Goal: Task Accomplishment & Management: Manage account settings

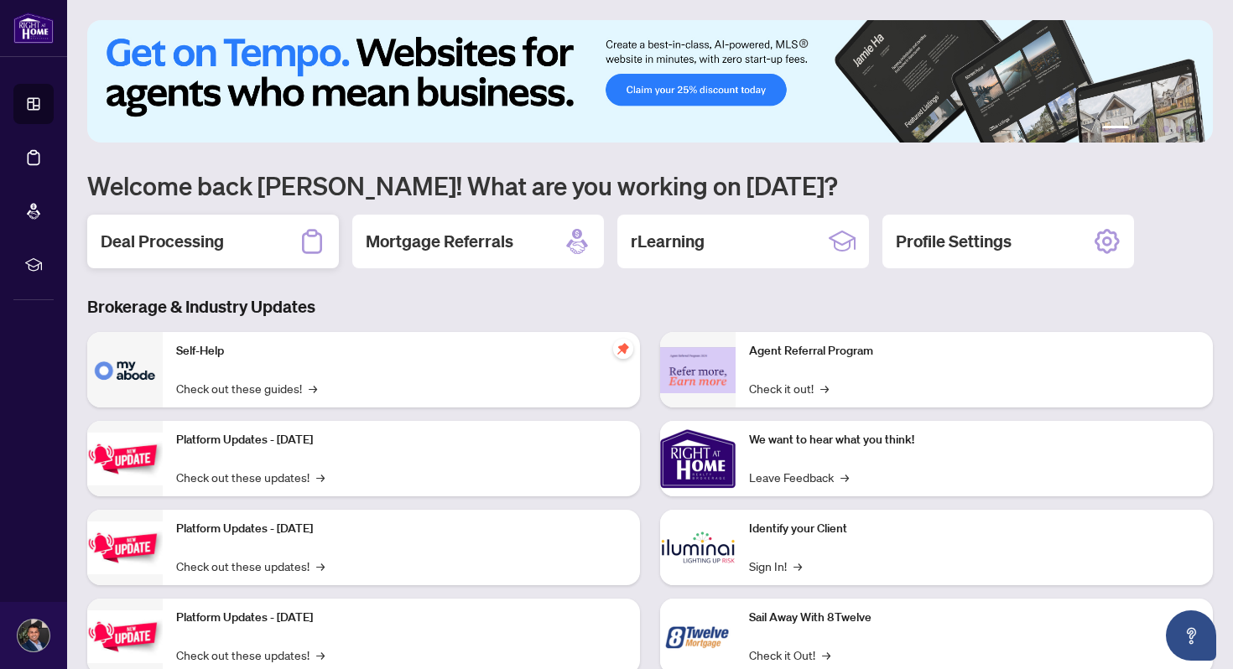
click at [227, 232] on div "Deal Processing" at bounding box center [213, 242] width 252 height 54
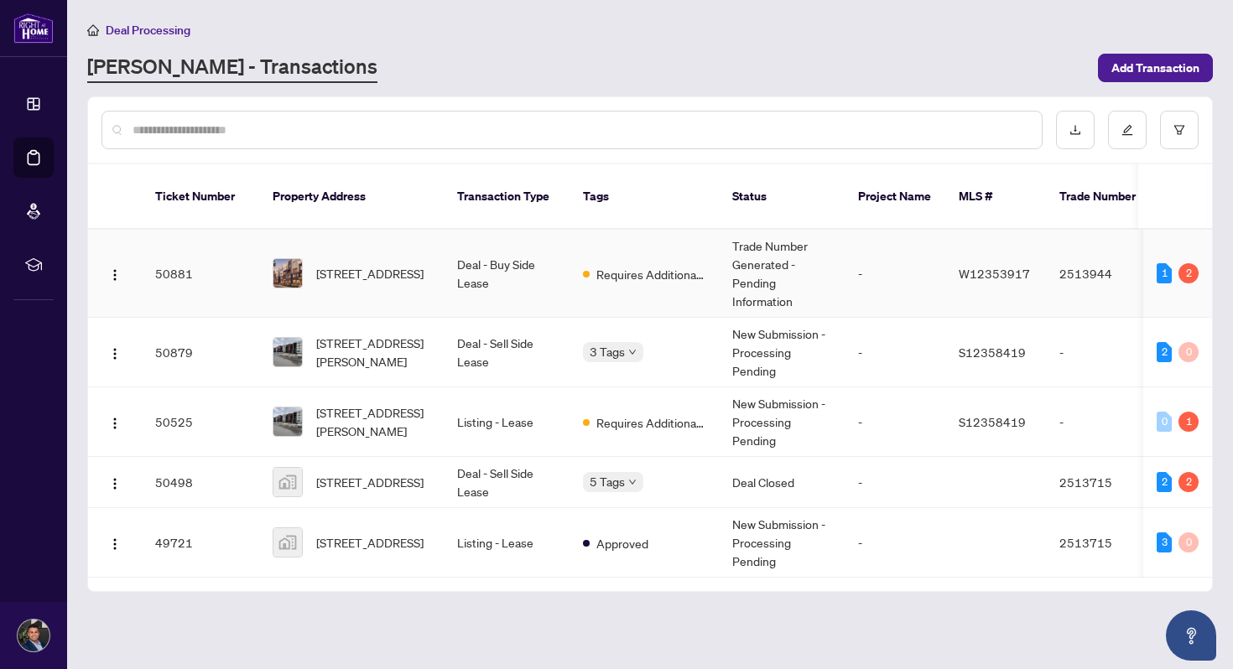
click at [565, 264] on td "Deal - Buy Side Lease" at bounding box center [507, 274] width 126 height 88
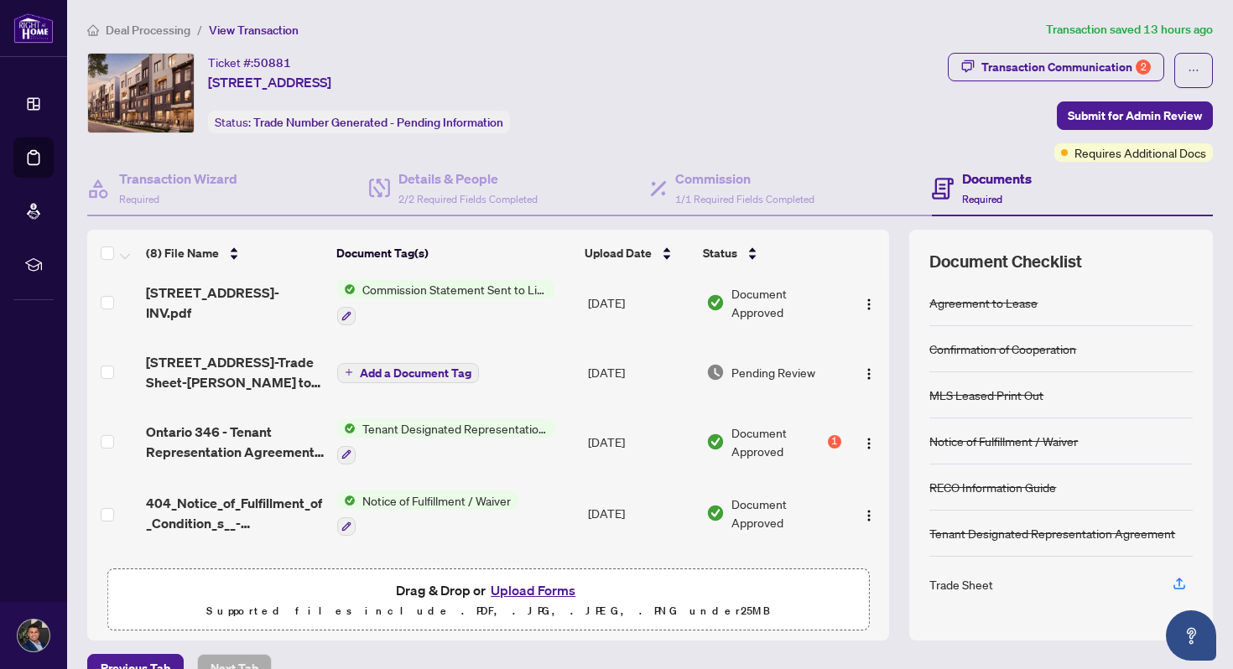
scroll to position [77, 0]
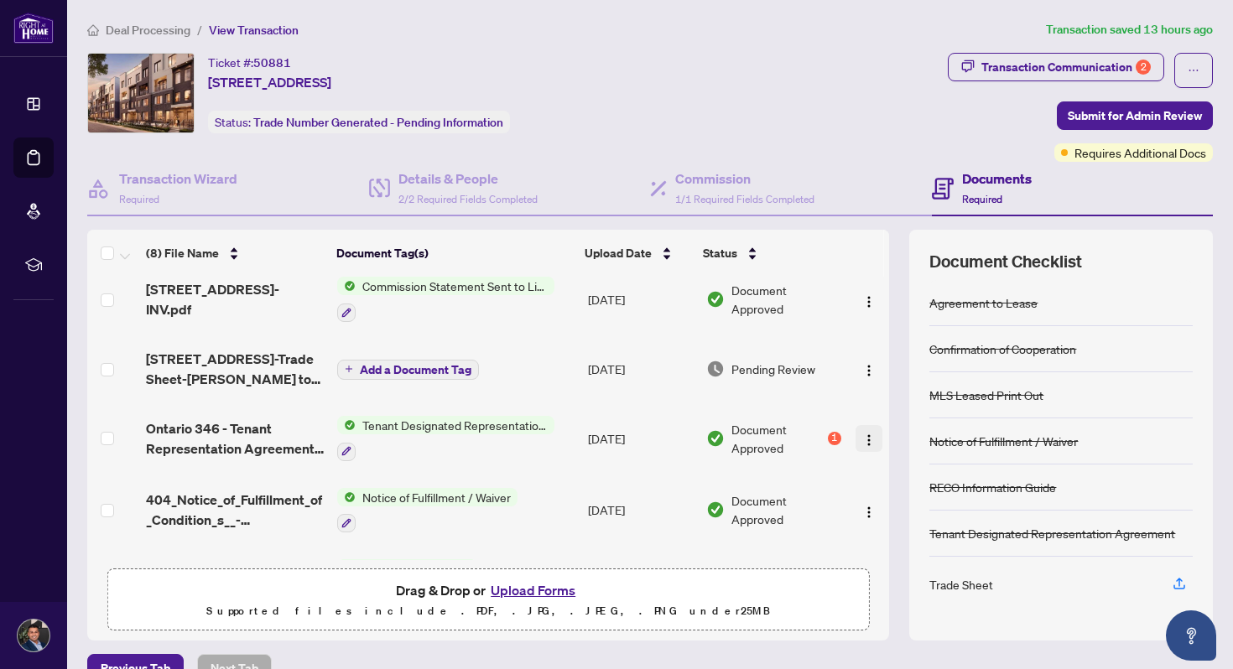
click at [867, 435] on img "button" at bounding box center [868, 440] width 13 height 13
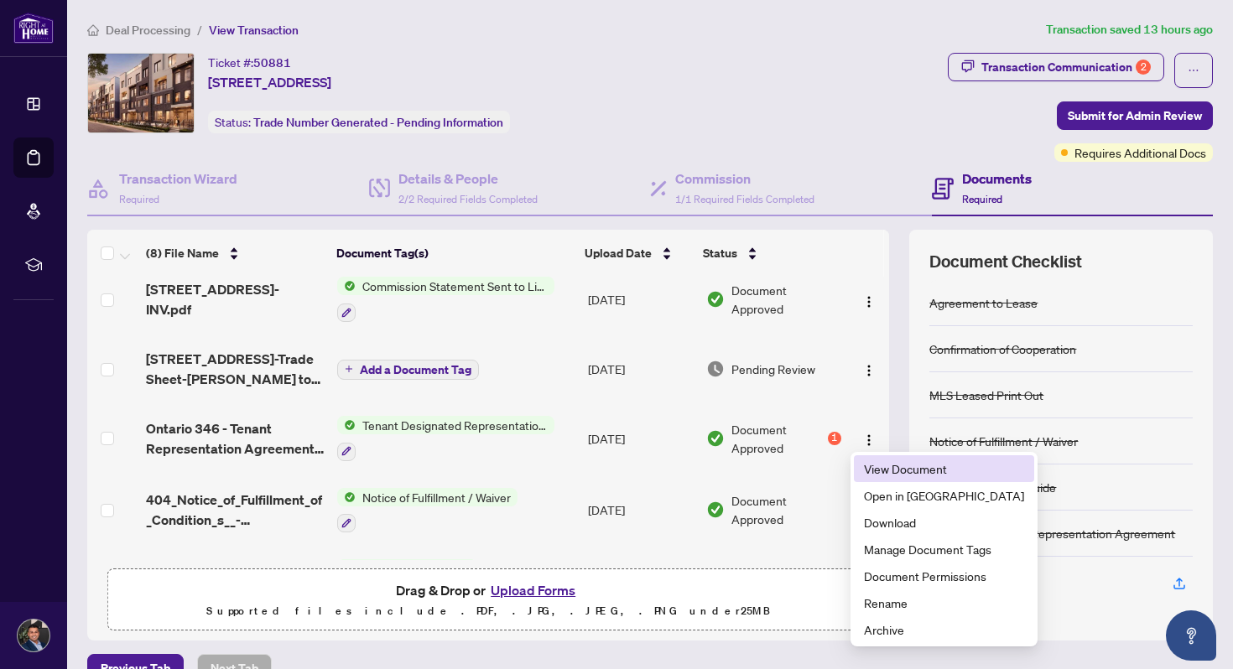
click at [887, 470] on span "View Document" at bounding box center [944, 469] width 160 height 18
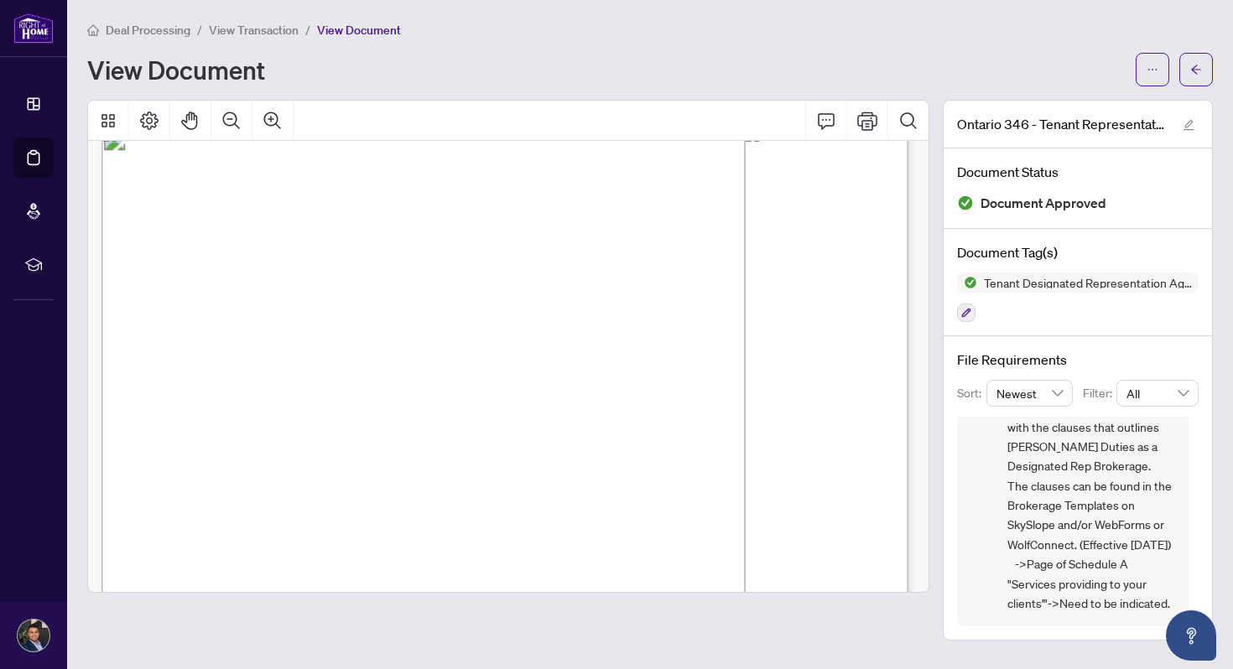
scroll to position [148, 0]
click at [1070, 578] on span "Tenant Designated Representation Agreement ->Schedule A to be completed with th…" at bounding box center [1092, 485] width 168 height 255
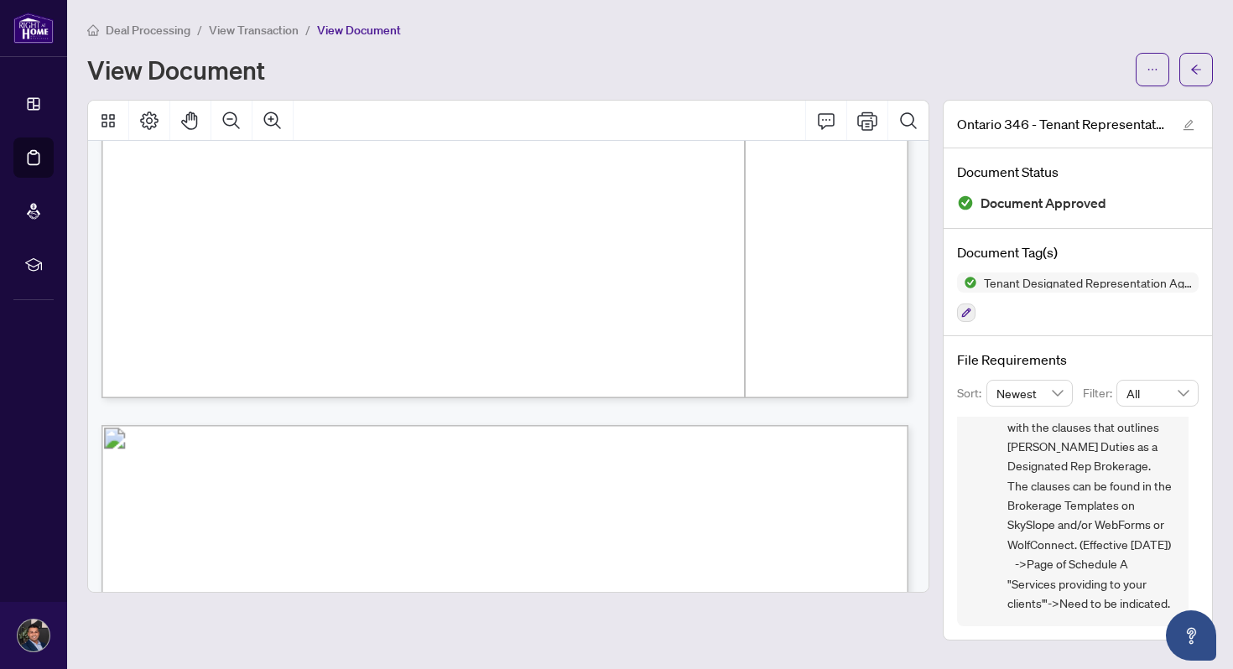
scroll to position [1963, 3]
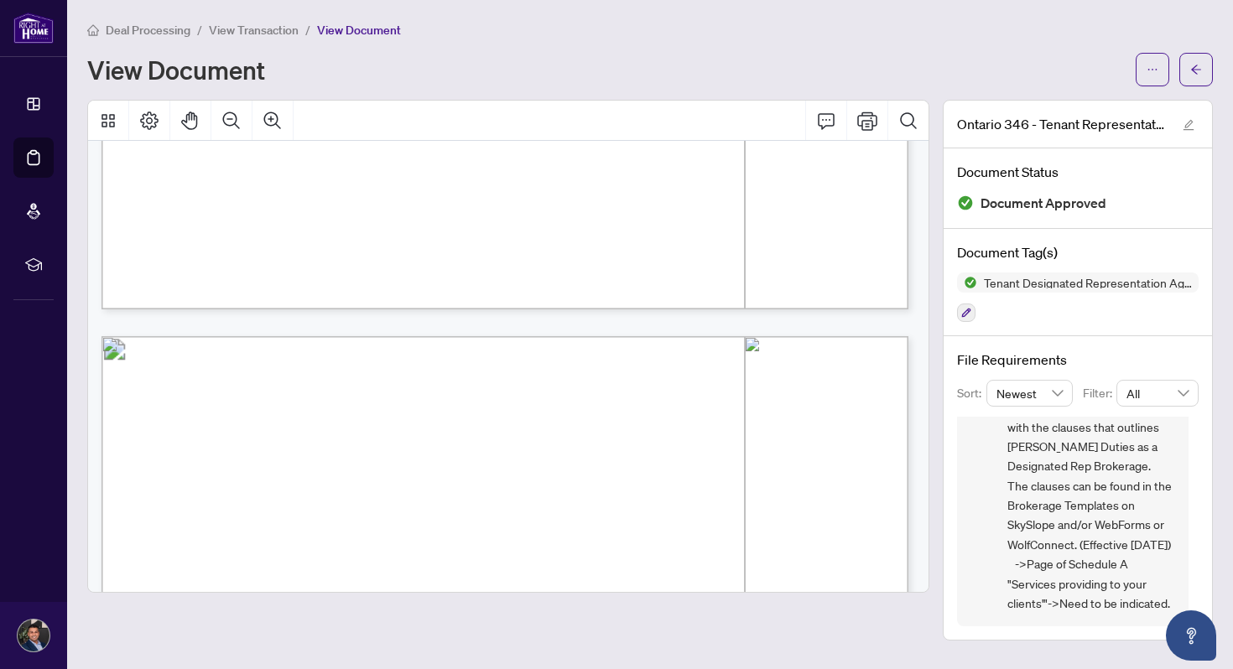
click at [341, 36] on span "View Document" at bounding box center [359, 30] width 84 height 15
click at [352, 29] on span "View Document" at bounding box center [359, 30] width 84 height 15
click at [1196, 73] on icon "arrow-left" at bounding box center [1196, 69] width 10 height 9
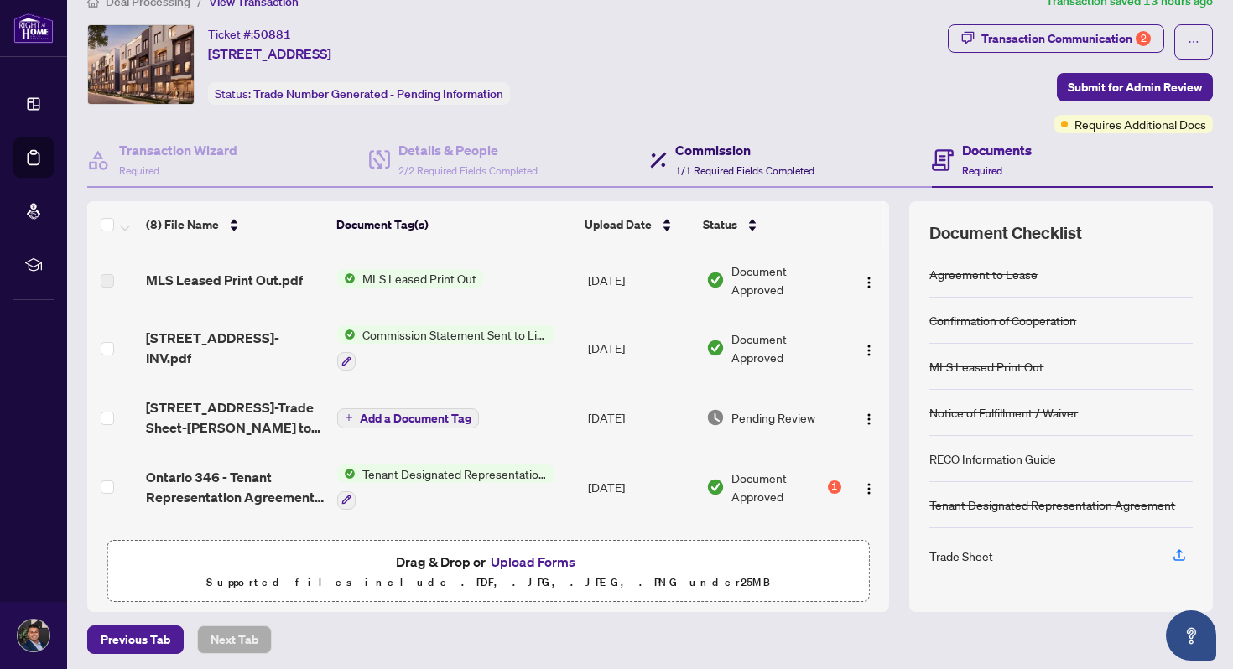
click at [728, 159] on div "Commission 1/1 Required Fields Completed" at bounding box center [744, 159] width 139 height 39
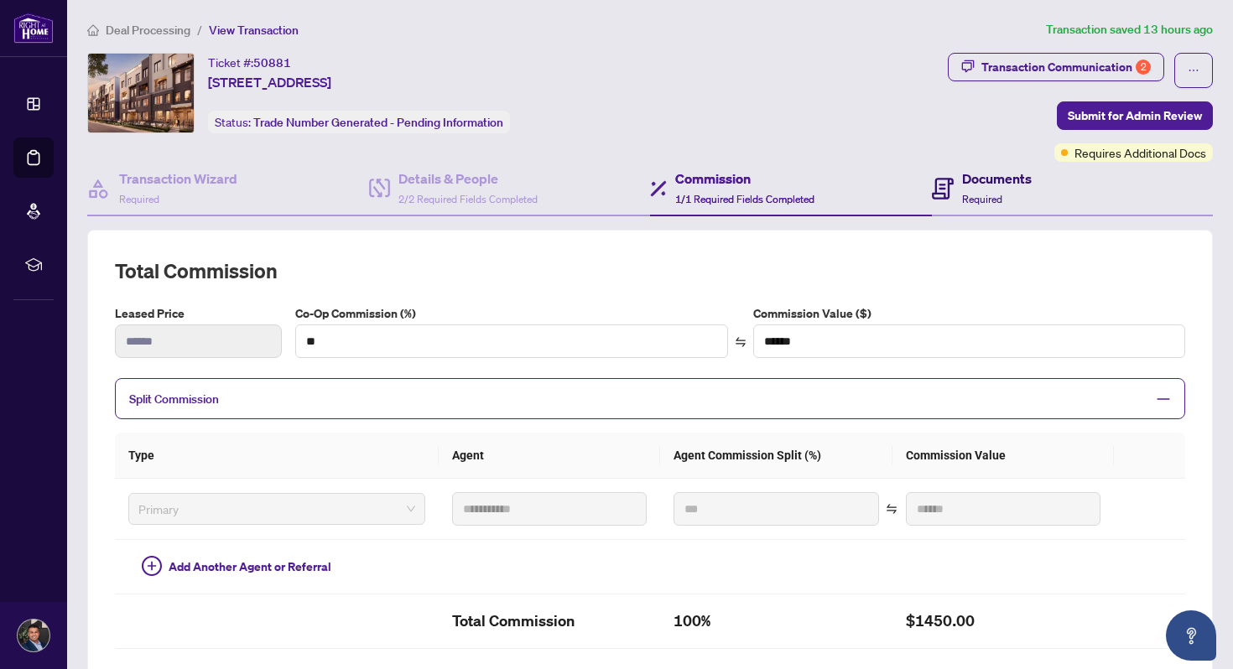
click at [992, 182] on h4 "Documents" at bounding box center [997, 179] width 70 height 20
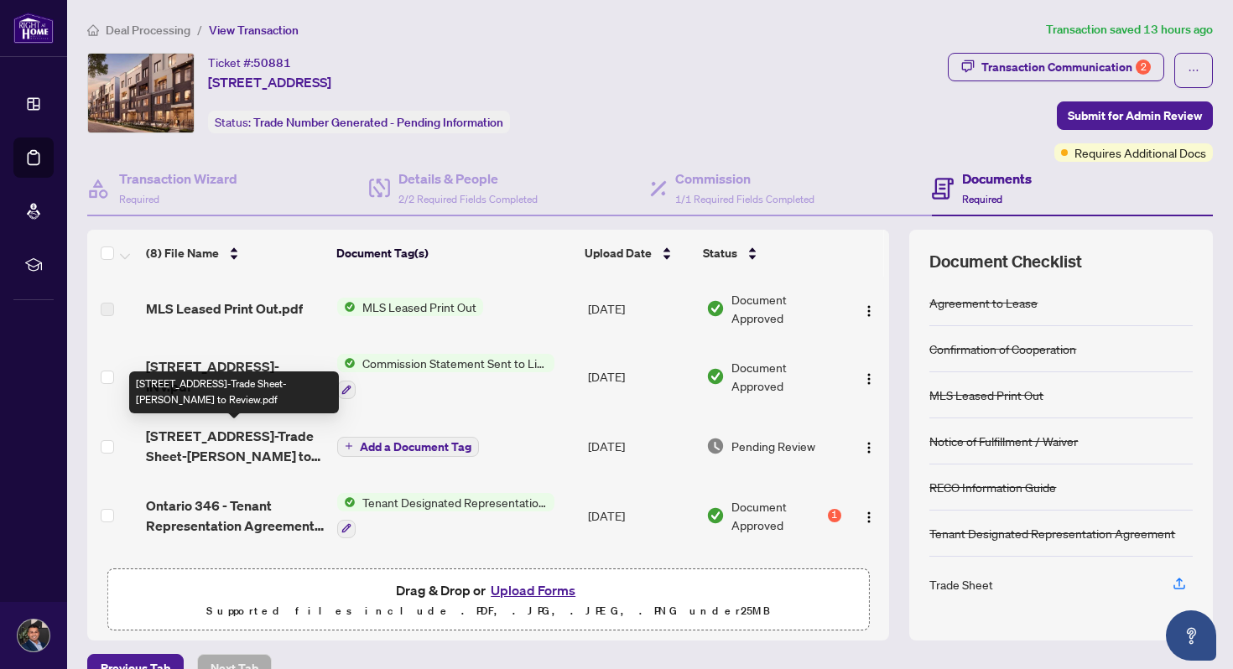
click at [261, 438] on span "[STREET_ADDRESS]-Trade Sheet-[PERSON_NAME] to Review.pdf" at bounding box center [235, 446] width 178 height 40
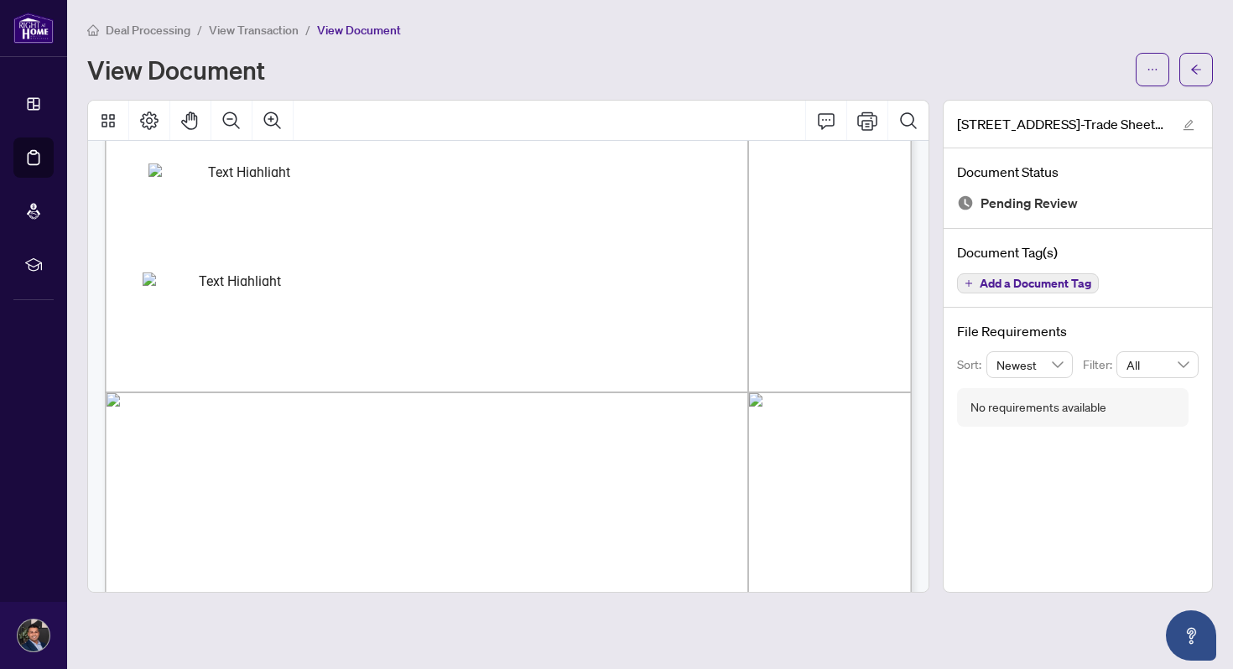
scroll to position [445, 0]
click at [1143, 72] on button "button" at bounding box center [1153, 70] width 34 height 34
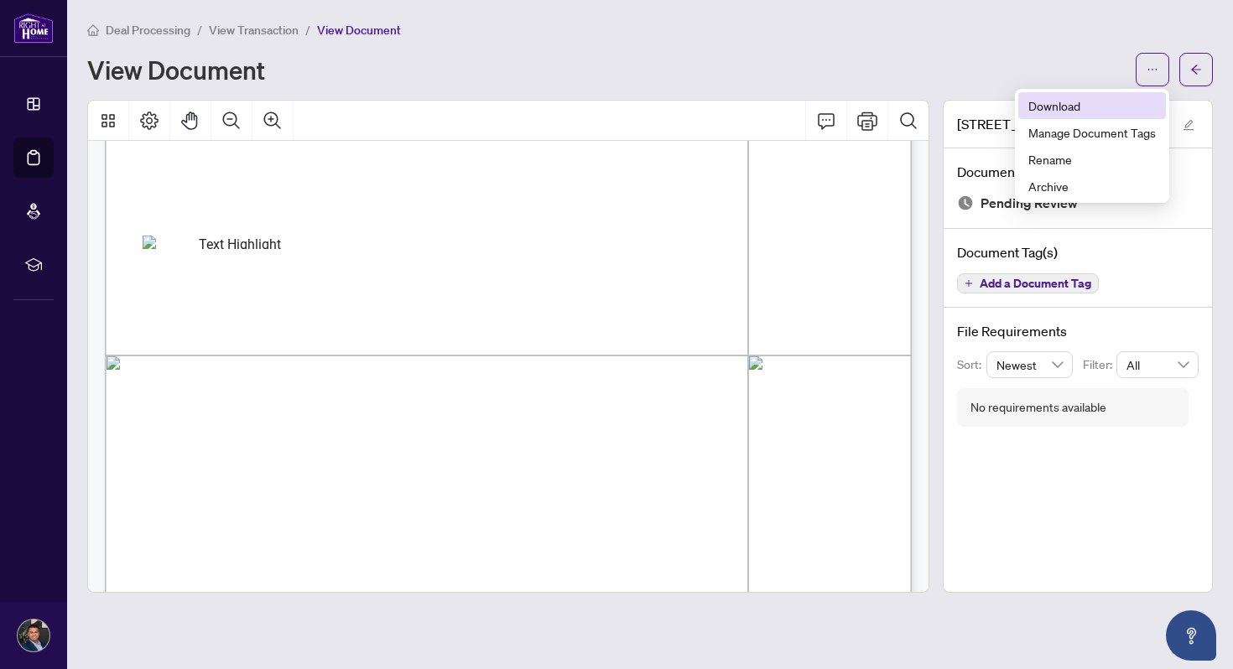
click at [1072, 108] on span "Download" at bounding box center [1092, 105] width 128 height 18
click at [1198, 78] on span "button" at bounding box center [1196, 69] width 12 height 27
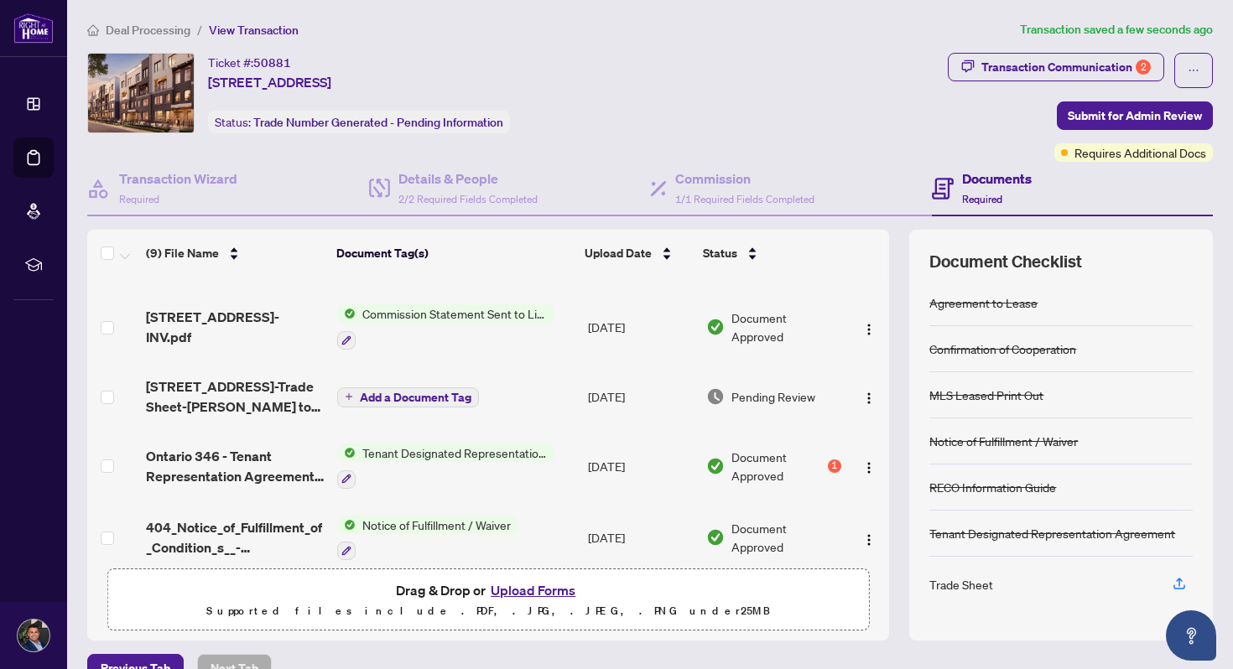
scroll to position [112, 0]
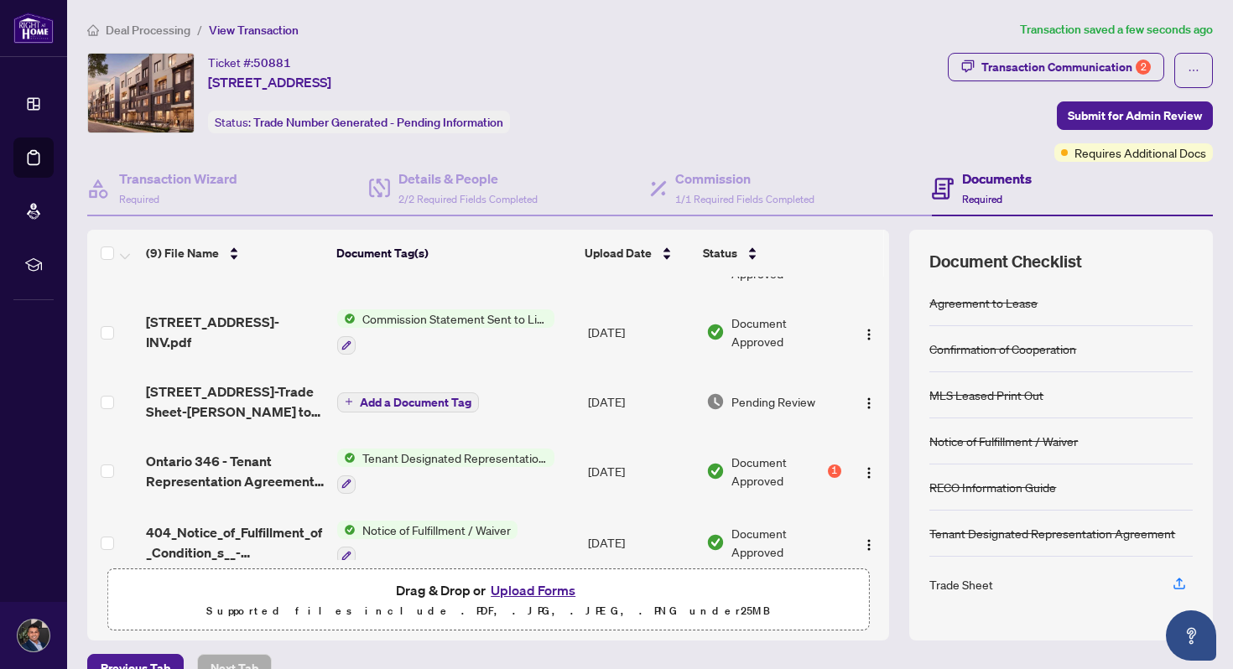
click at [828, 469] on div "1" at bounding box center [834, 471] width 13 height 13
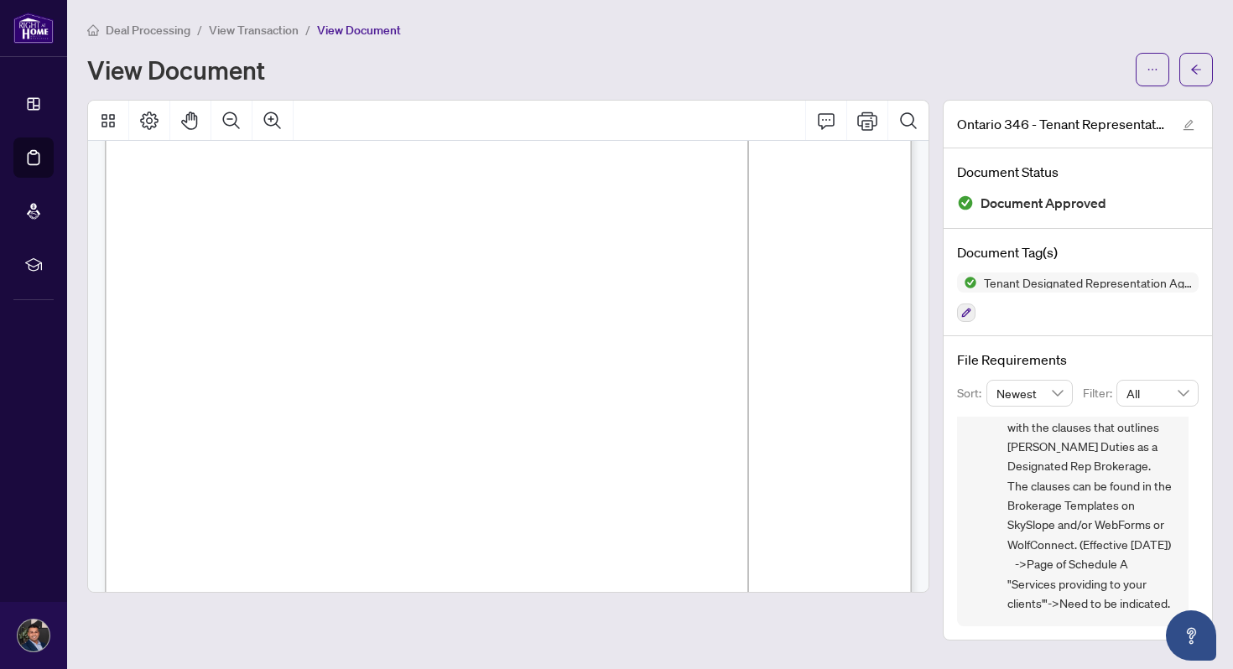
scroll to position [147, 0]
click at [1195, 72] on icon "arrow-left" at bounding box center [1196, 70] width 12 height 12
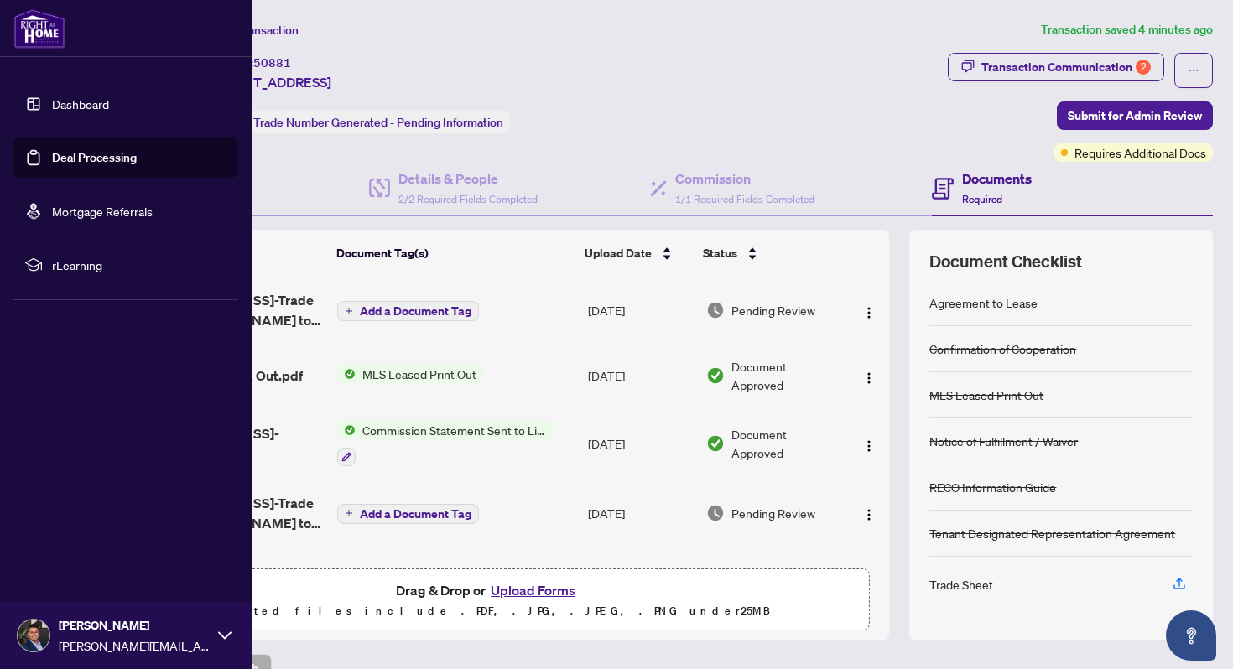
click at [62, 150] on link "Deal Processing" at bounding box center [94, 157] width 85 height 15
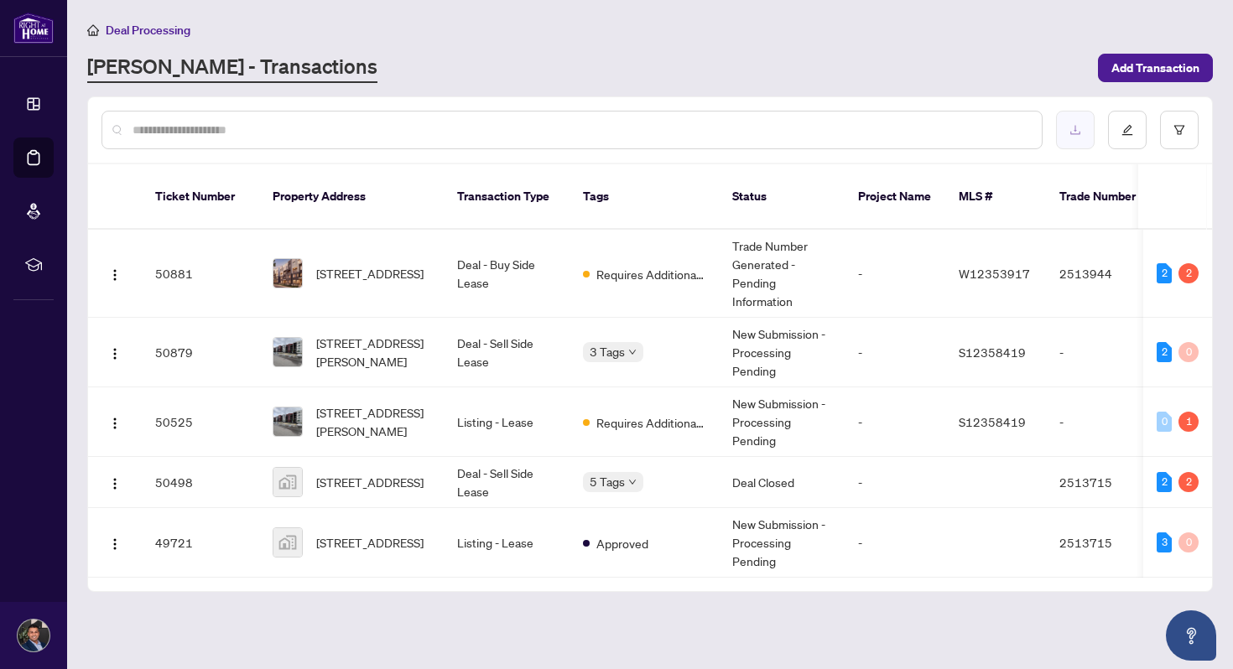
click at [1074, 134] on icon "download" at bounding box center [1076, 130] width 12 height 12
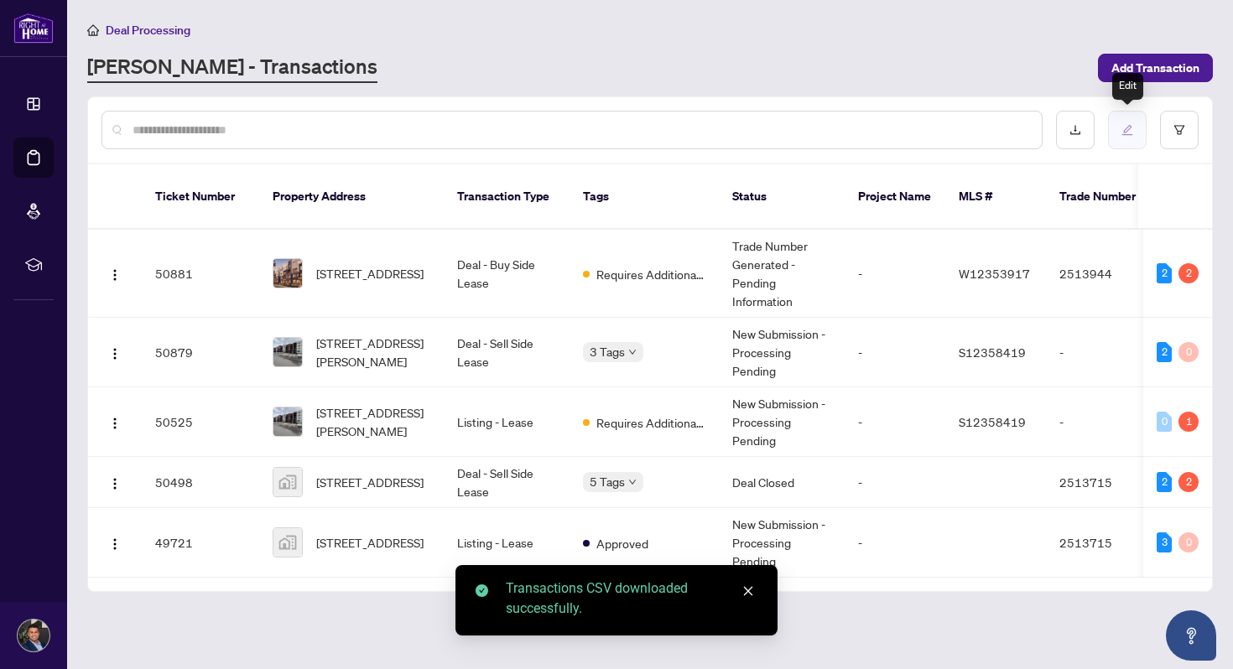
click at [1124, 132] on icon "edit" at bounding box center [1127, 130] width 11 height 11
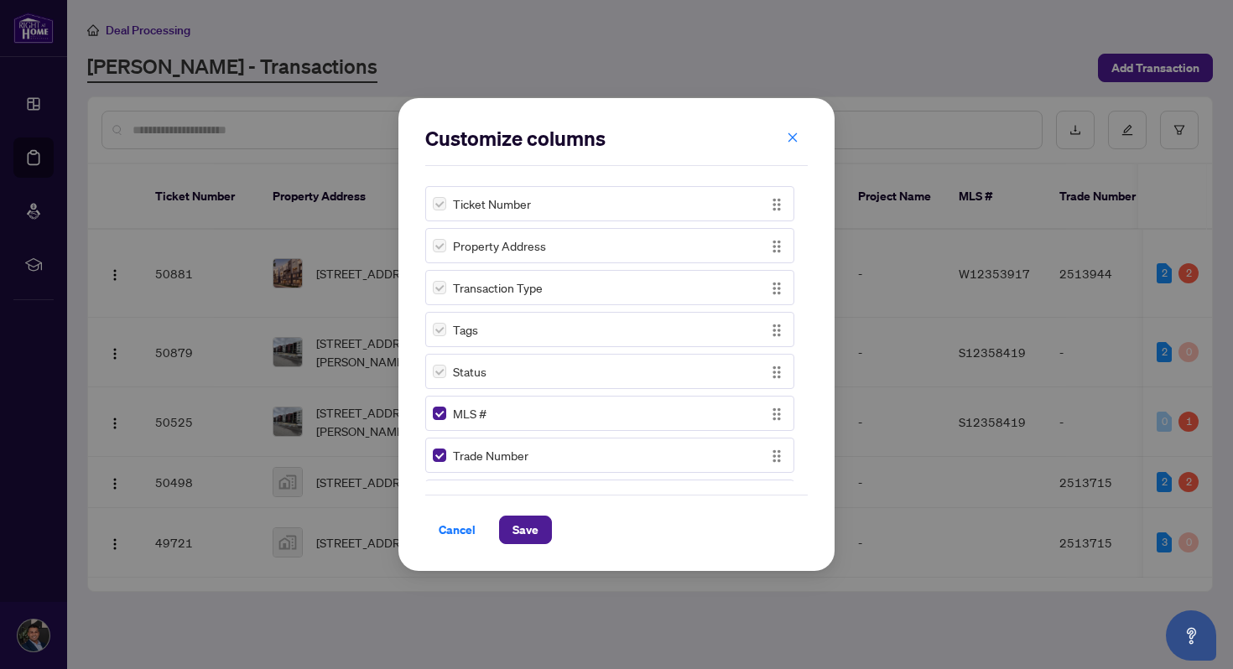
click at [442, 210] on label at bounding box center [439, 204] width 13 height 18
click at [441, 204] on label at bounding box center [439, 204] width 13 height 18
click at [529, 539] on span "Save" at bounding box center [526, 530] width 26 height 27
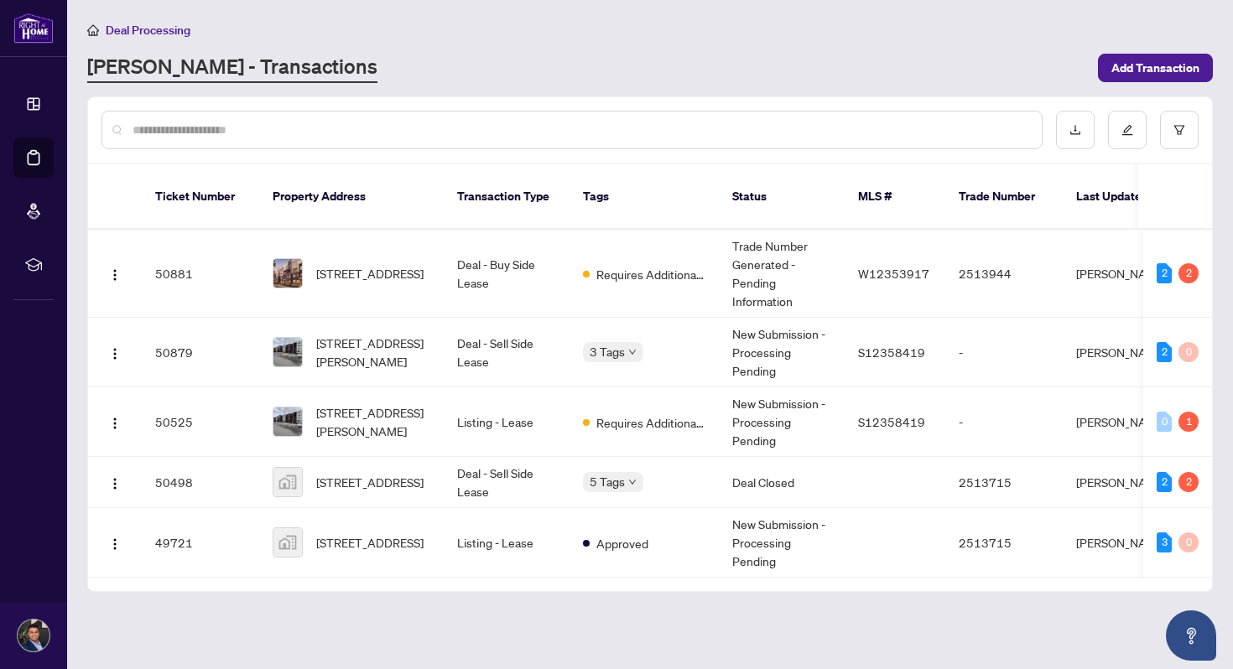
click at [331, 190] on th "Property Address" at bounding box center [351, 196] width 185 height 65
click at [1127, 129] on icon "edit" at bounding box center [1128, 130] width 12 height 12
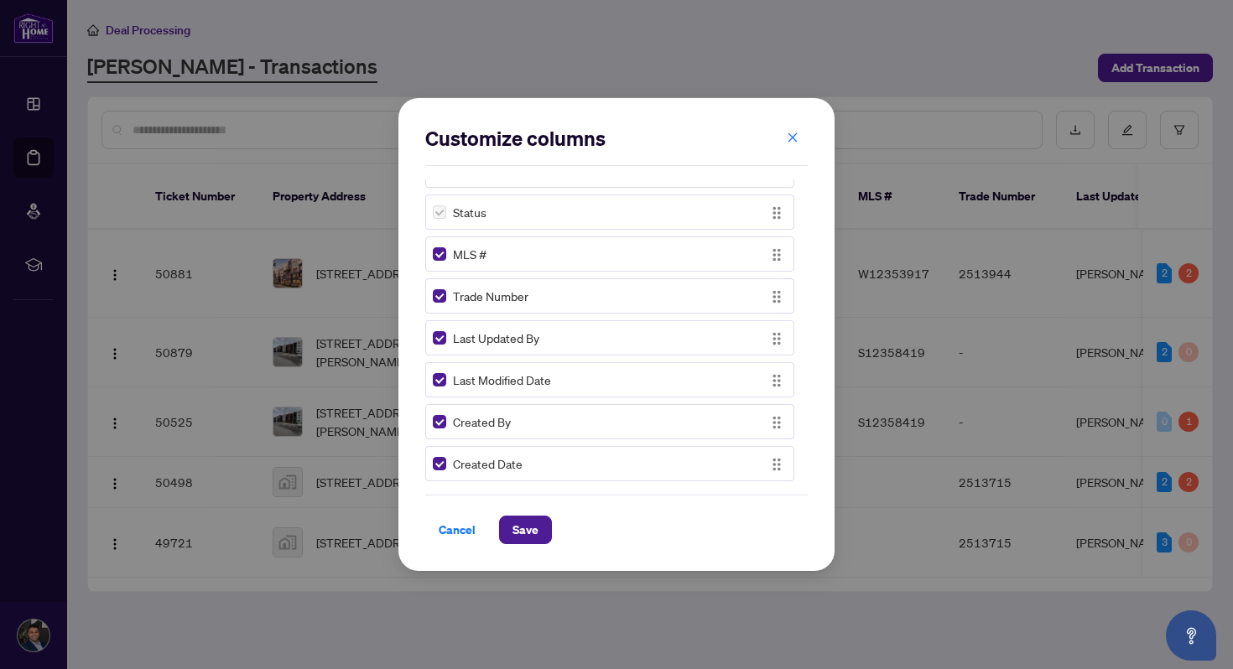
scroll to position [165, 0]
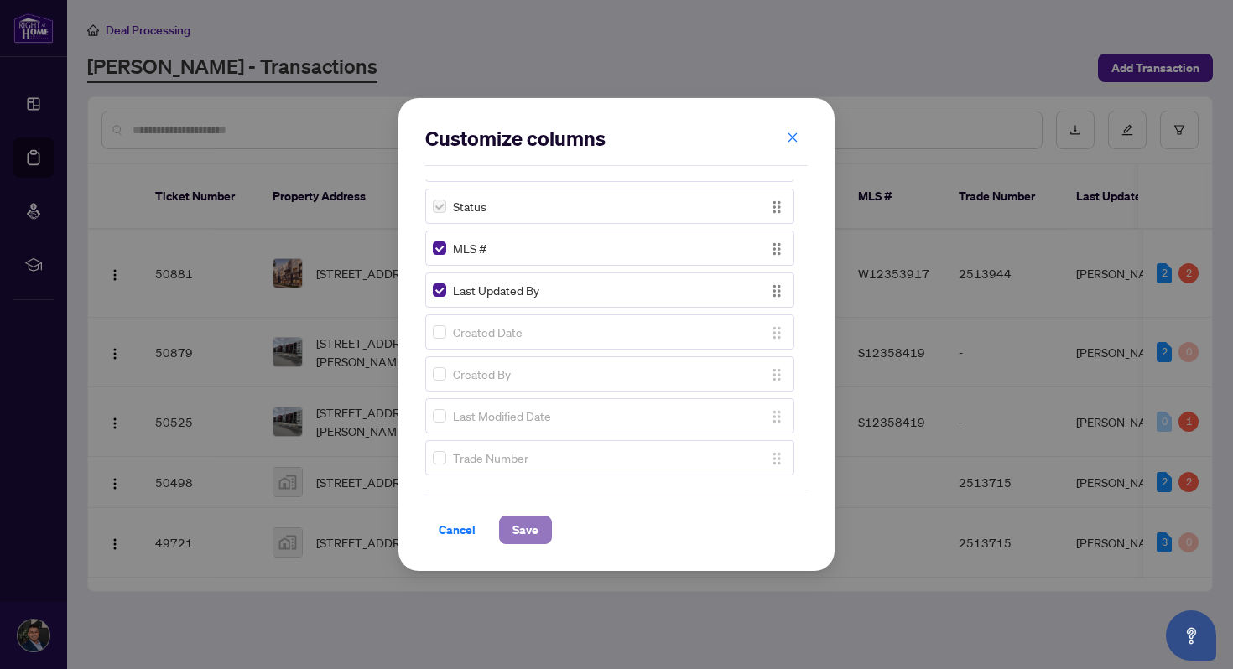
click at [535, 520] on span "Save" at bounding box center [526, 530] width 26 height 27
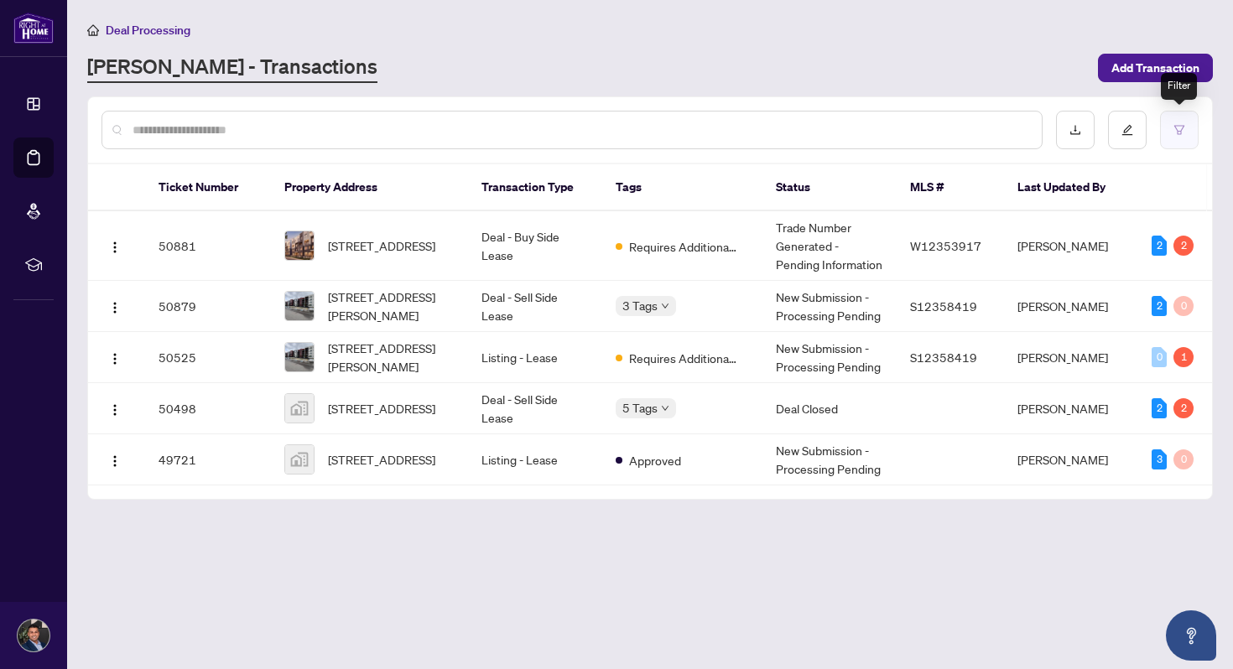
click at [1169, 133] on button "button" at bounding box center [1179, 130] width 39 height 39
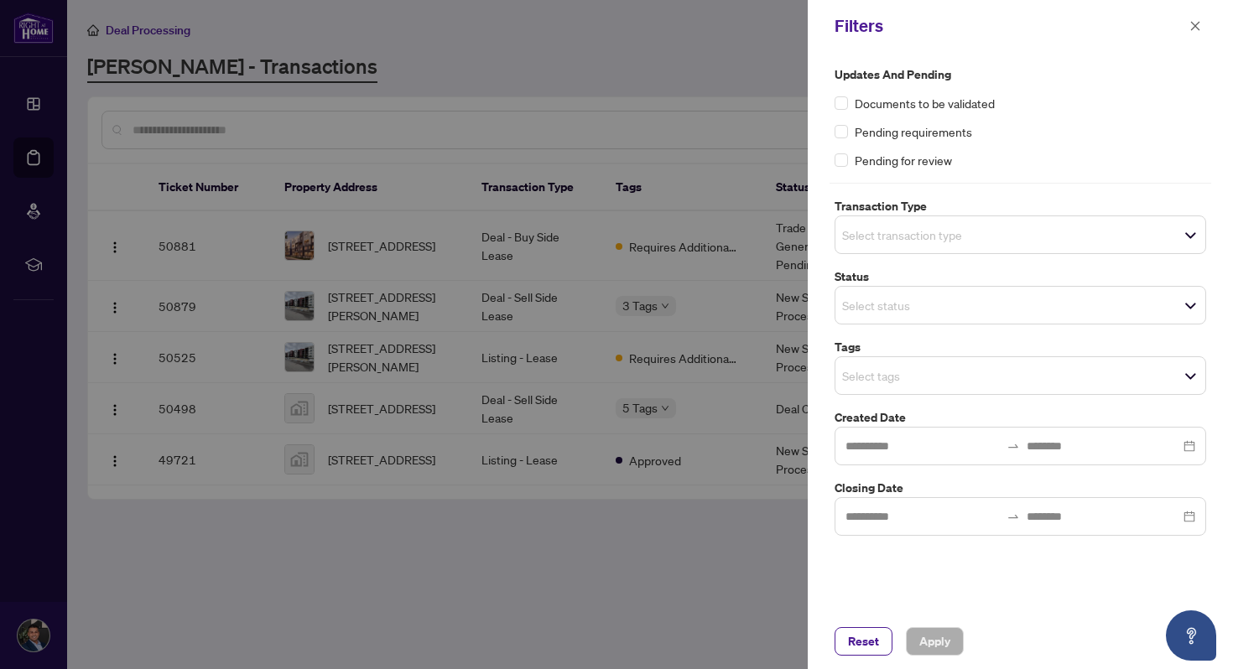
click at [940, 304] on input "search" at bounding box center [900, 305] width 117 height 20
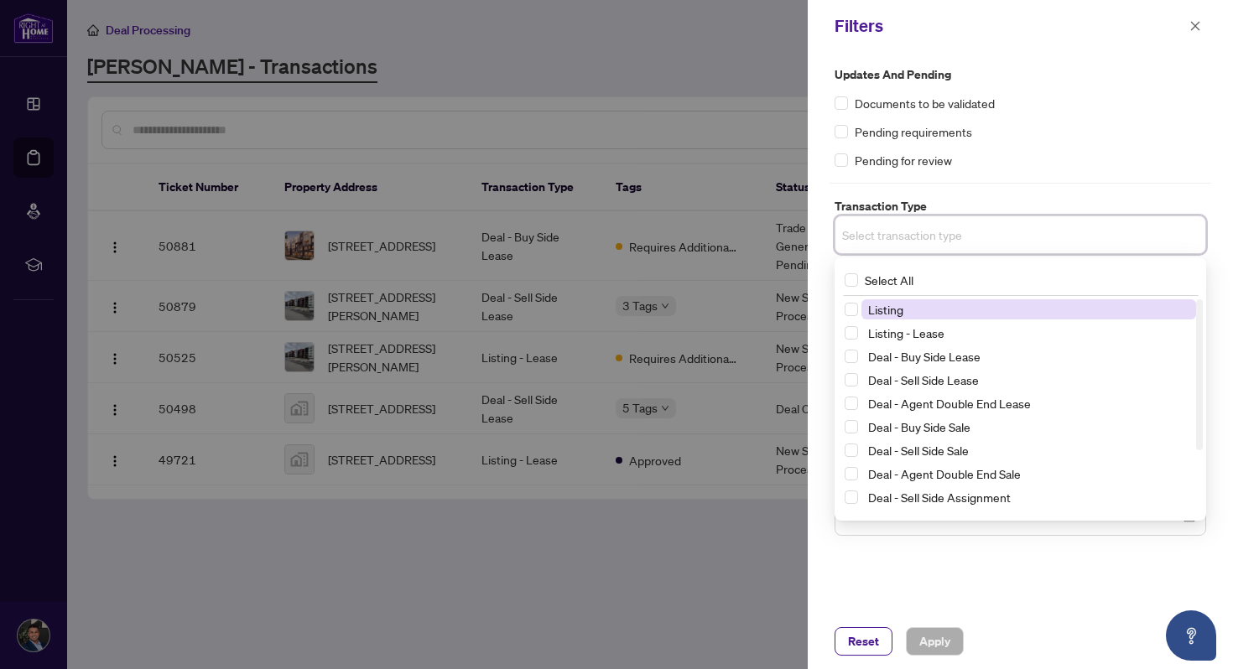
click at [877, 243] on input "search" at bounding box center [900, 235] width 117 height 20
click at [880, 238] on input "search" at bounding box center [900, 235] width 117 height 20
click at [827, 202] on div "Updates and Pending Documents to be validated Pending requirements Pending for …" at bounding box center [1020, 333] width 425 height 562
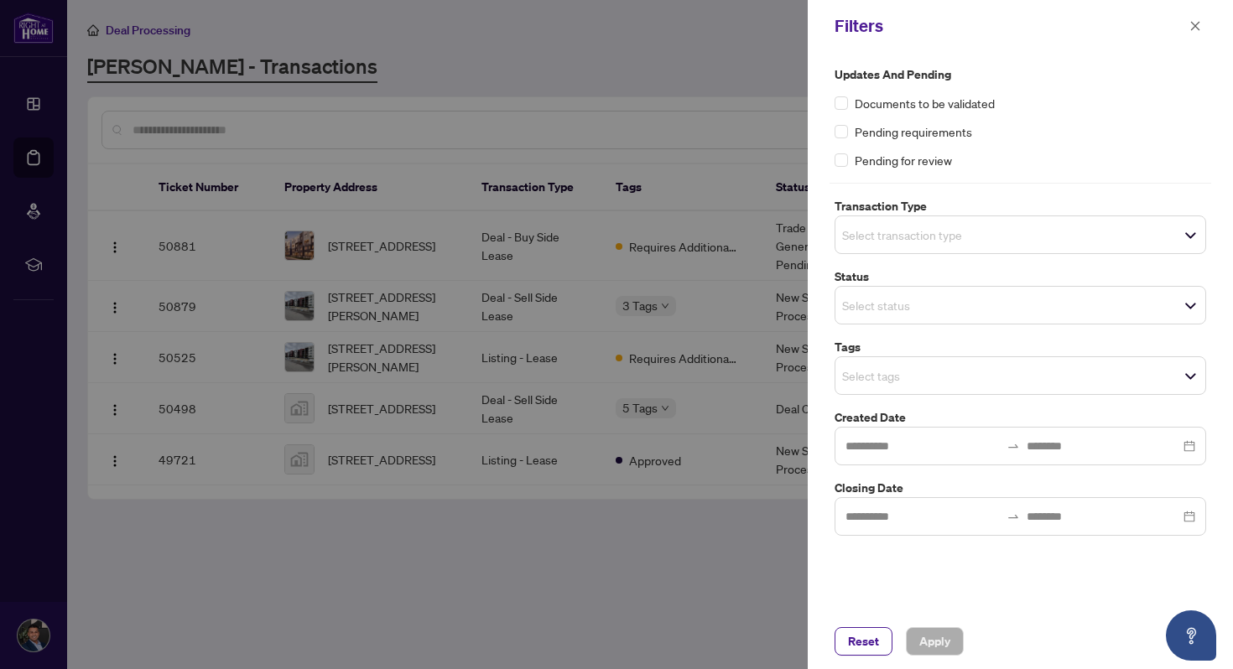
click at [777, 622] on div at bounding box center [616, 334] width 1233 height 669
click at [1195, 24] on icon "close" at bounding box center [1196, 26] width 12 height 12
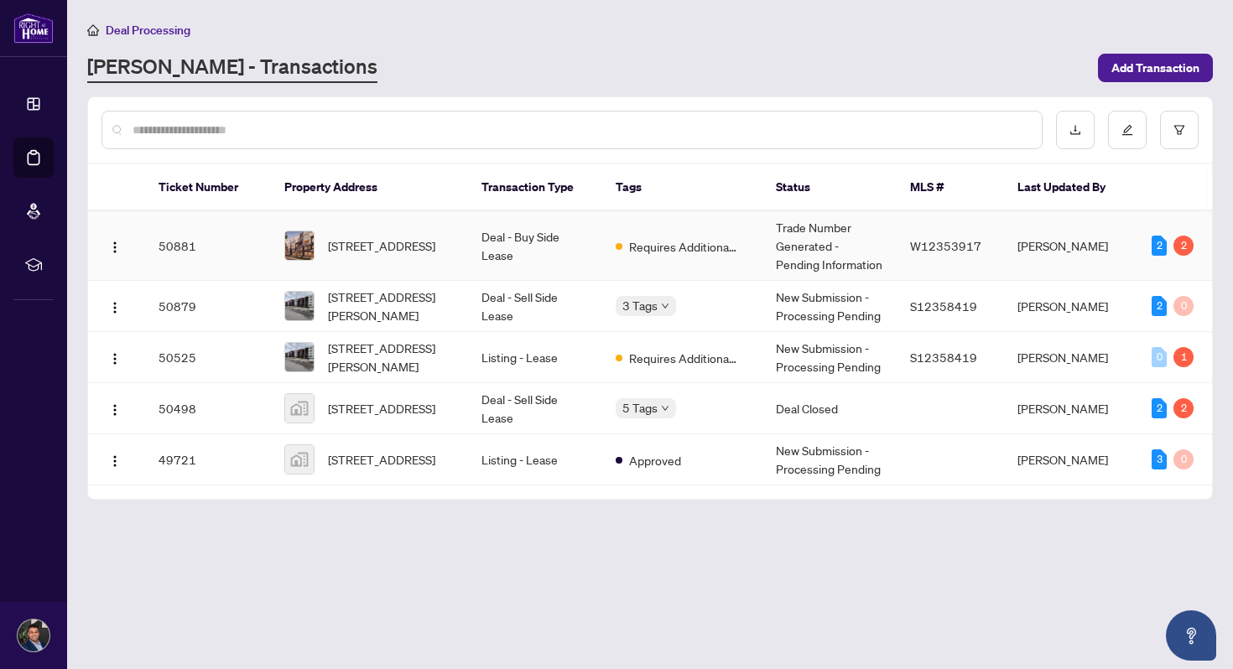
click at [835, 245] on td "Trade Number Generated - Pending Information" at bounding box center [830, 246] width 134 height 70
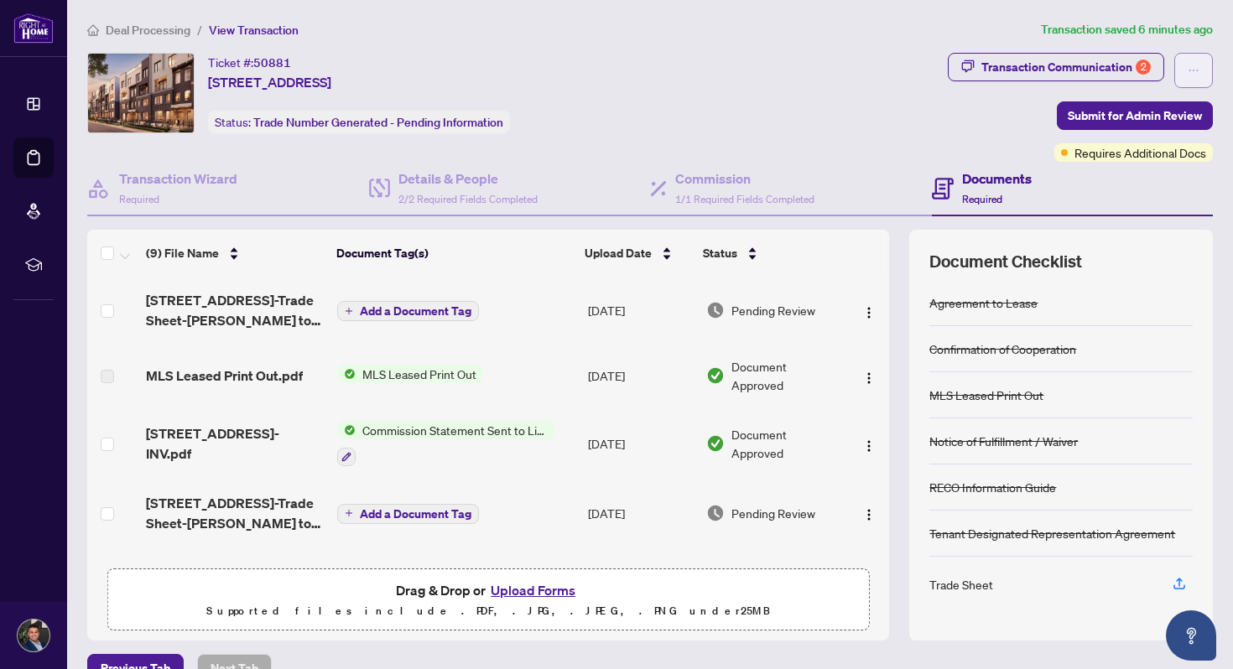
click at [1201, 71] on button "button" at bounding box center [1193, 70] width 39 height 35
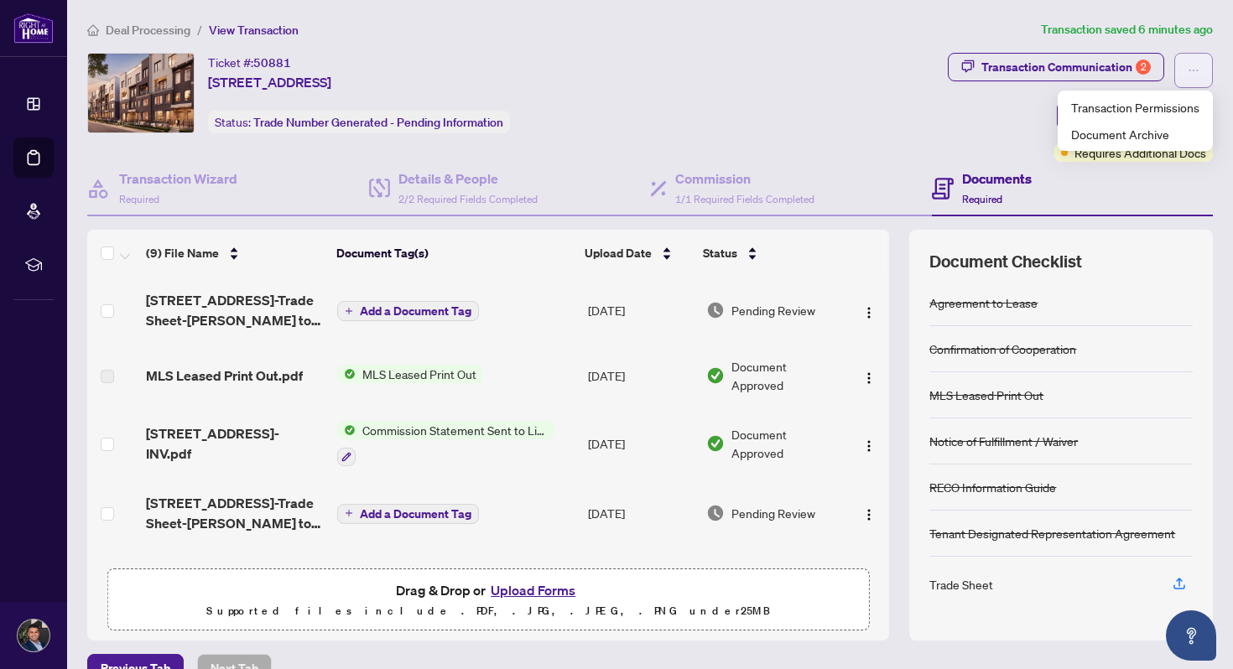
click at [1201, 71] on button "button" at bounding box center [1193, 70] width 39 height 35
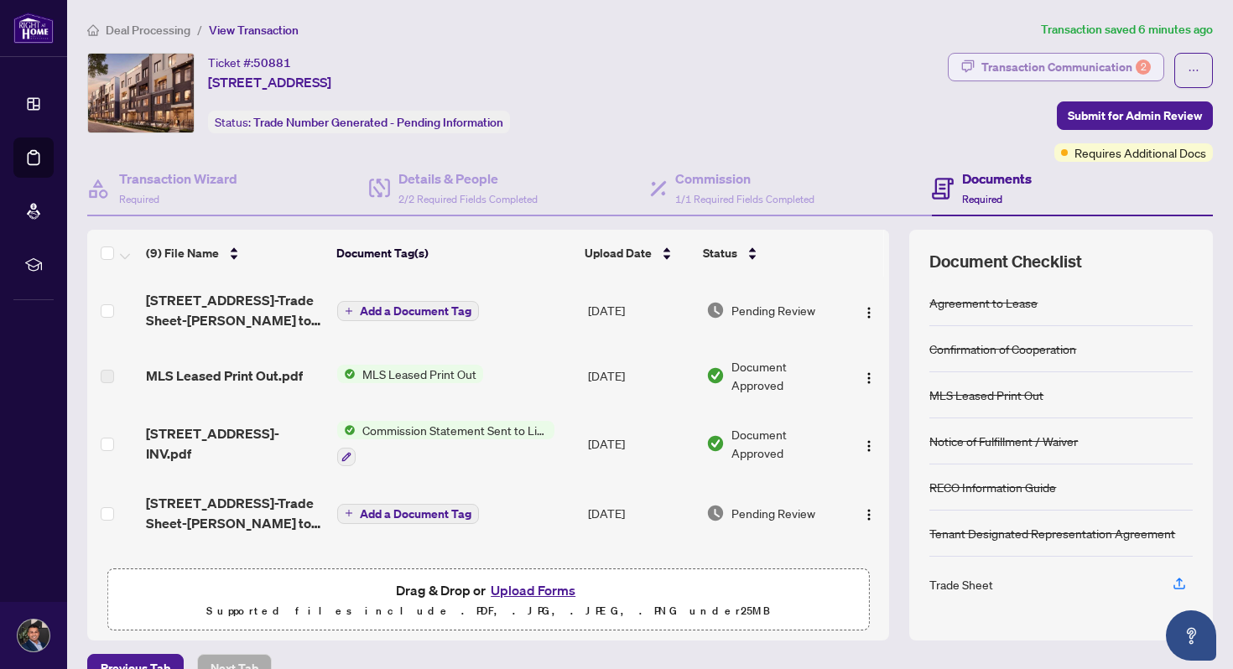
click at [1120, 64] on div "Transaction Communication 2" at bounding box center [1066, 67] width 169 height 27
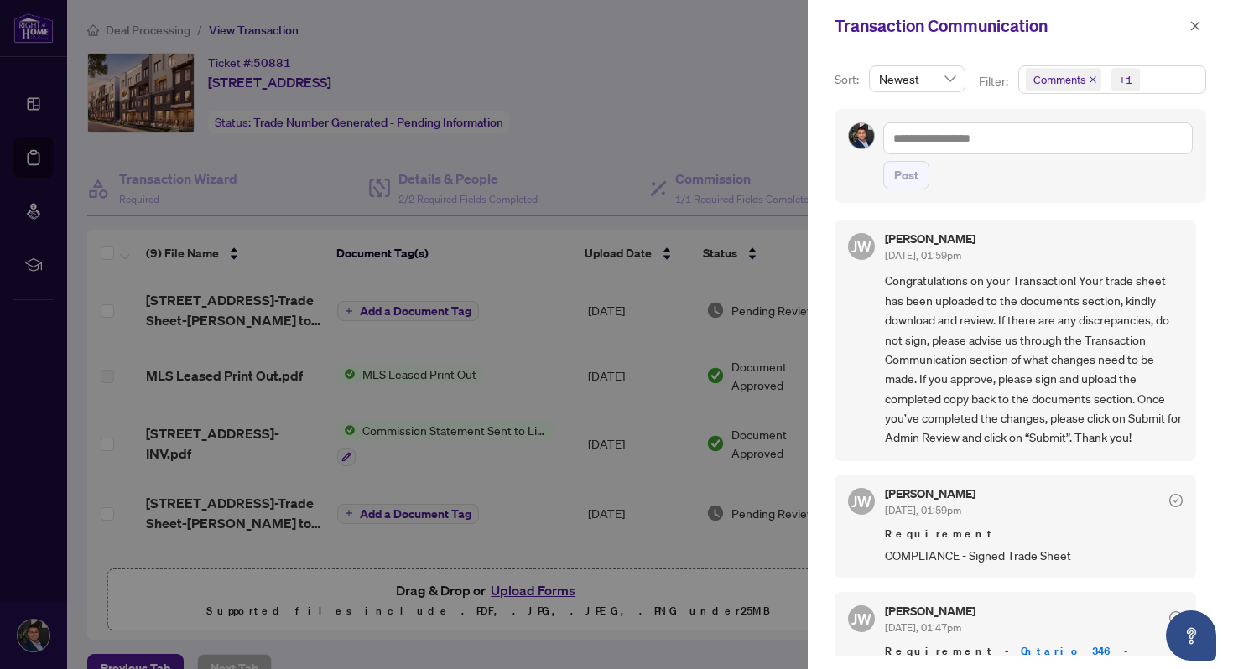
click at [782, 125] on div at bounding box center [616, 334] width 1233 height 669
click at [1195, 23] on icon "close" at bounding box center [1196, 26] width 12 height 12
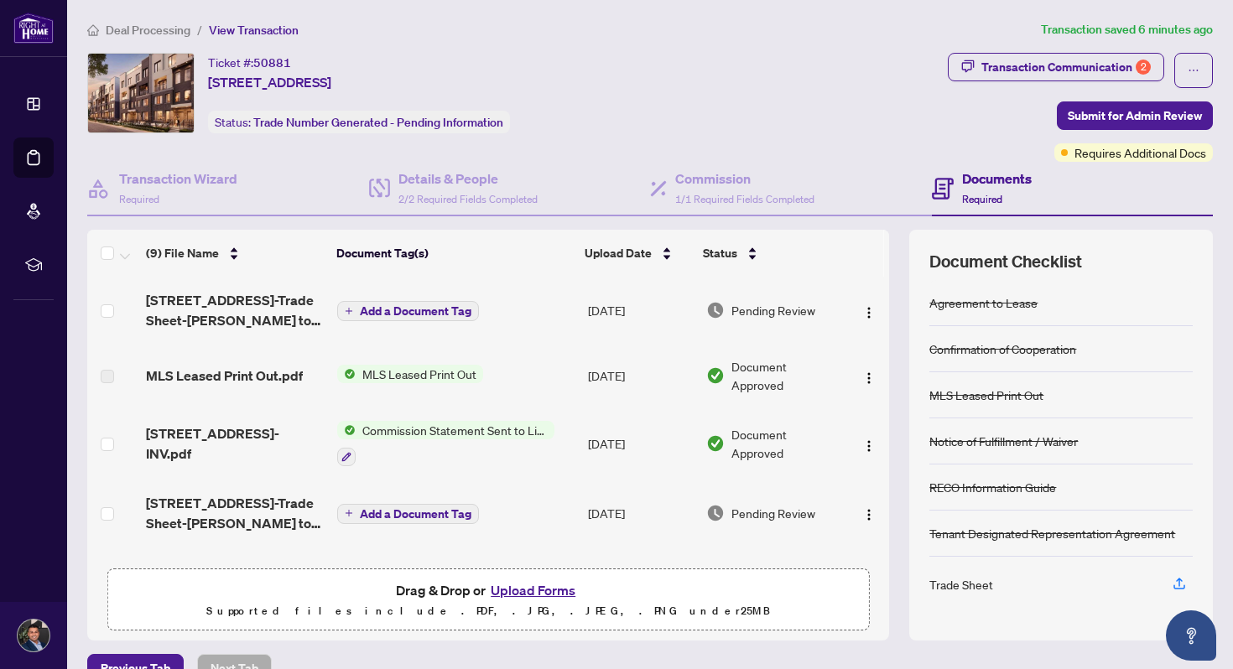
click at [279, 28] on span "View Transaction" at bounding box center [254, 30] width 90 height 15
click at [150, 29] on span "Deal Processing" at bounding box center [148, 30] width 85 height 15
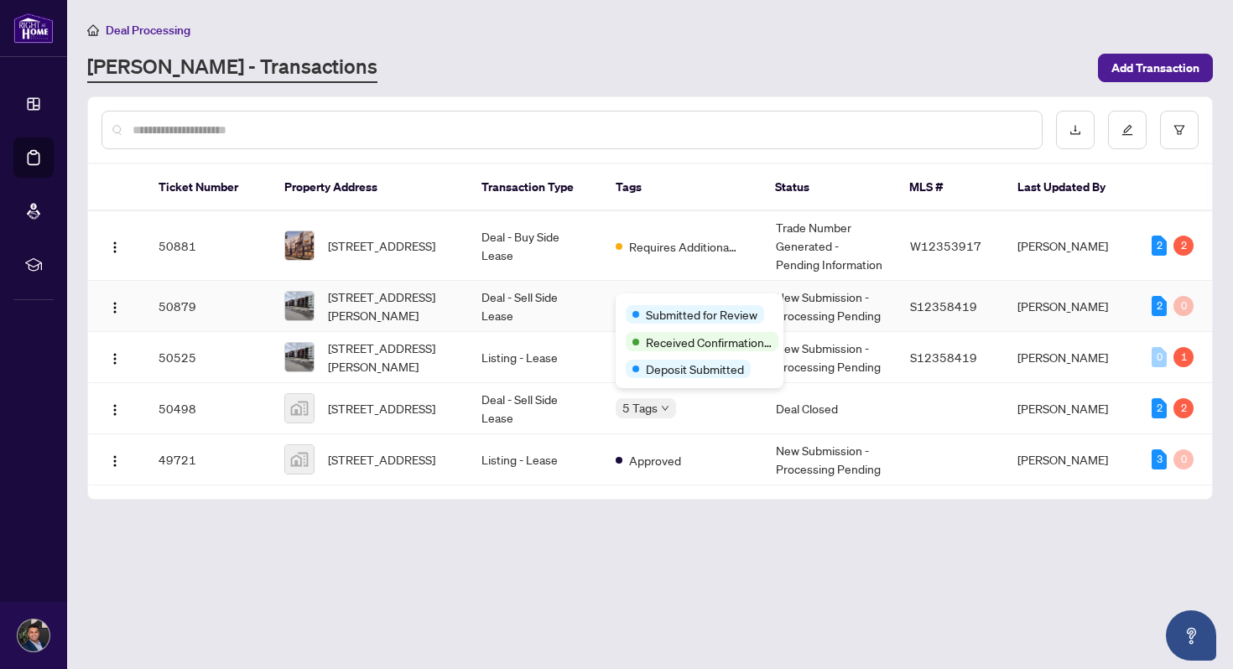
click at [669, 304] on div "Submitted for Review" at bounding box center [700, 314] width 148 height 20
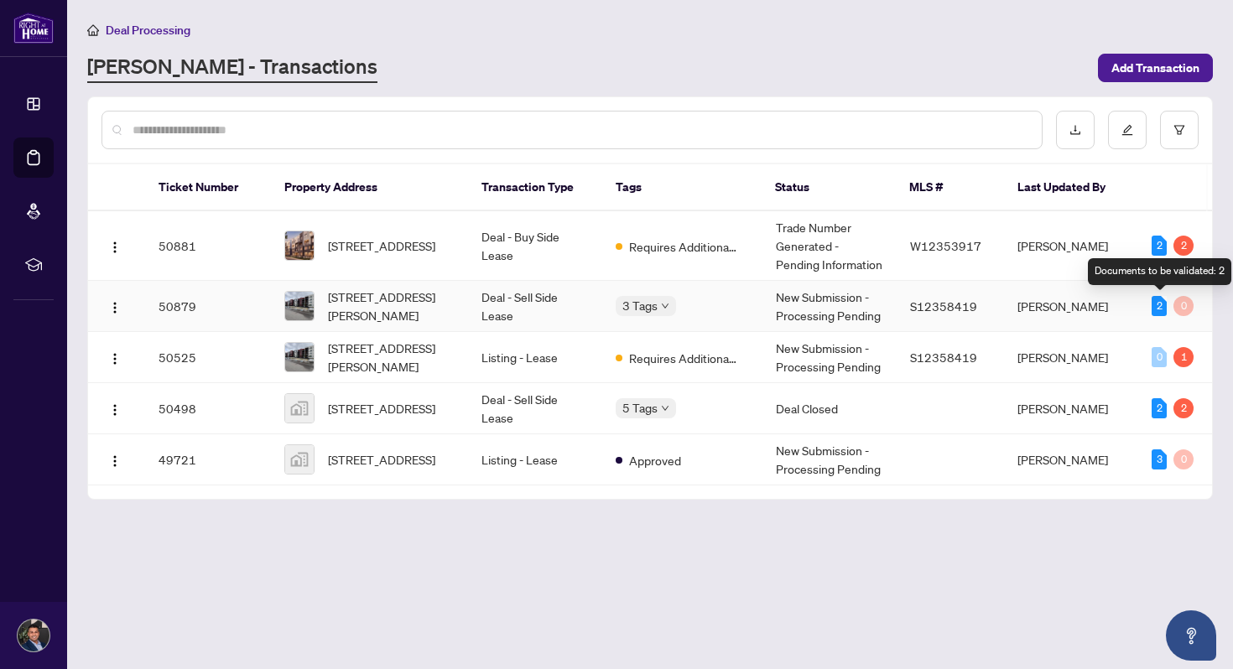
click at [1159, 302] on div "2" at bounding box center [1159, 306] width 15 height 20
click at [738, 299] on div "3 Tags" at bounding box center [682, 305] width 133 height 19
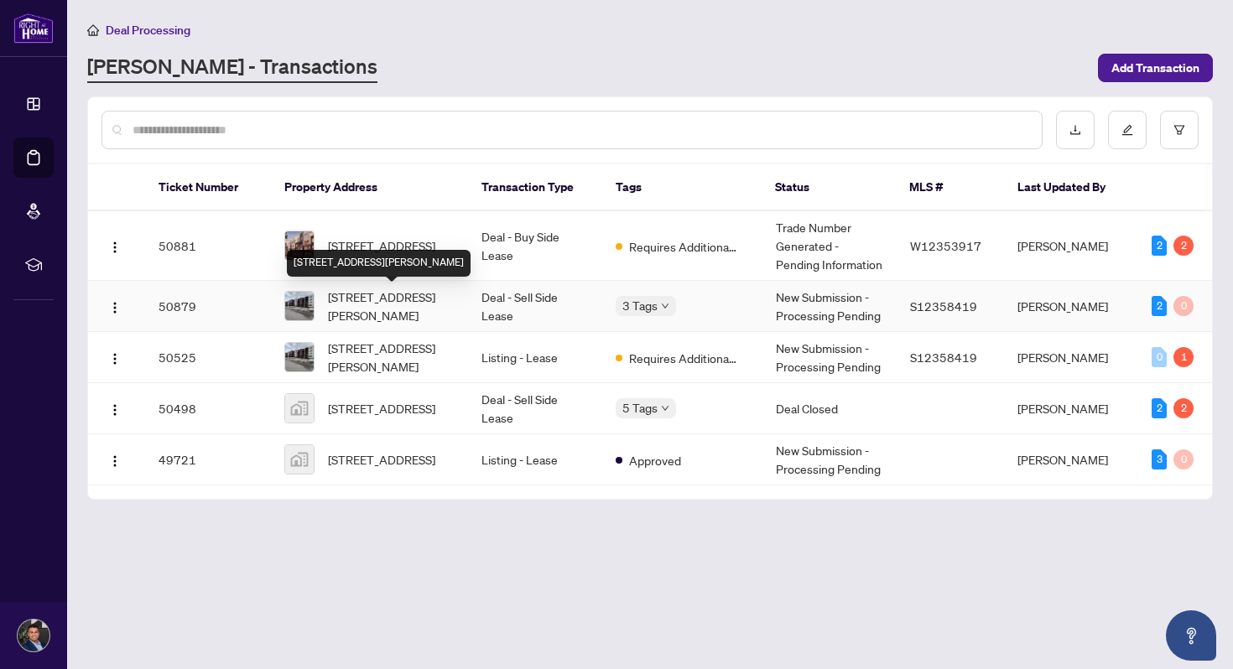
click at [456, 307] on td "[STREET_ADDRESS][PERSON_NAME]" at bounding box center [369, 306] width 197 height 51
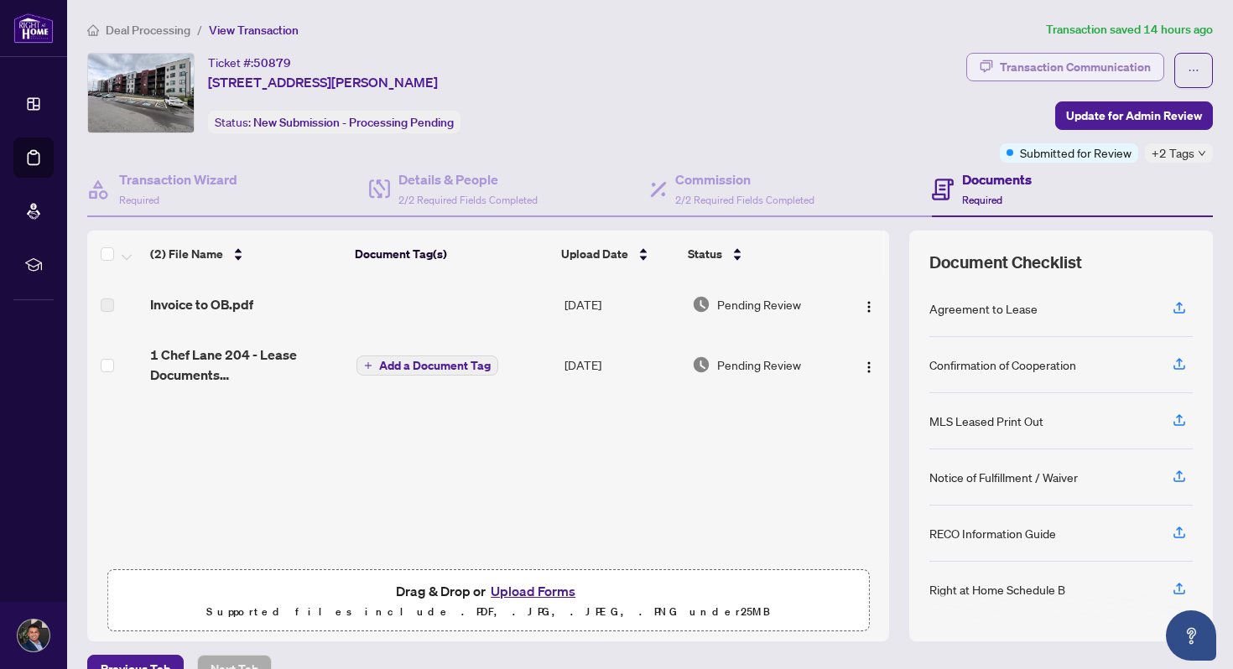
click at [1131, 69] on div "Transaction Communication" at bounding box center [1075, 67] width 151 height 27
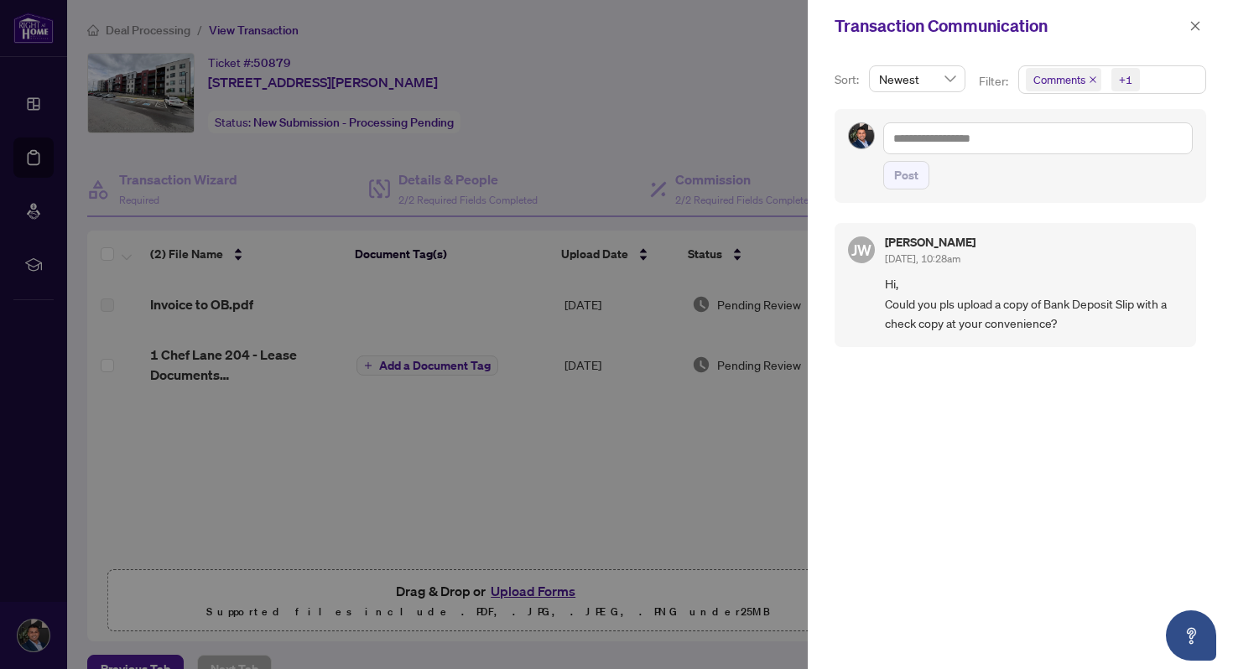
click at [781, 157] on div at bounding box center [616, 334] width 1233 height 669
click at [482, 476] on div at bounding box center [616, 334] width 1233 height 669
click at [1195, 18] on span "button" at bounding box center [1196, 26] width 12 height 27
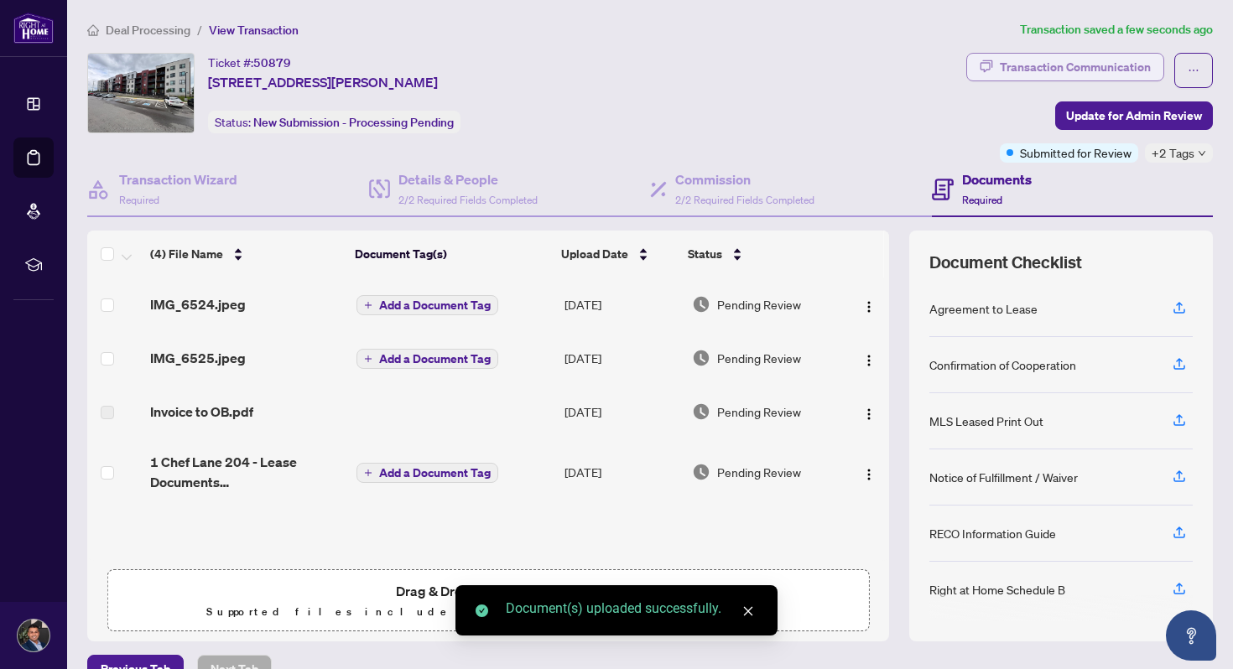
click at [1139, 70] on div "Transaction Communication" at bounding box center [1075, 67] width 151 height 27
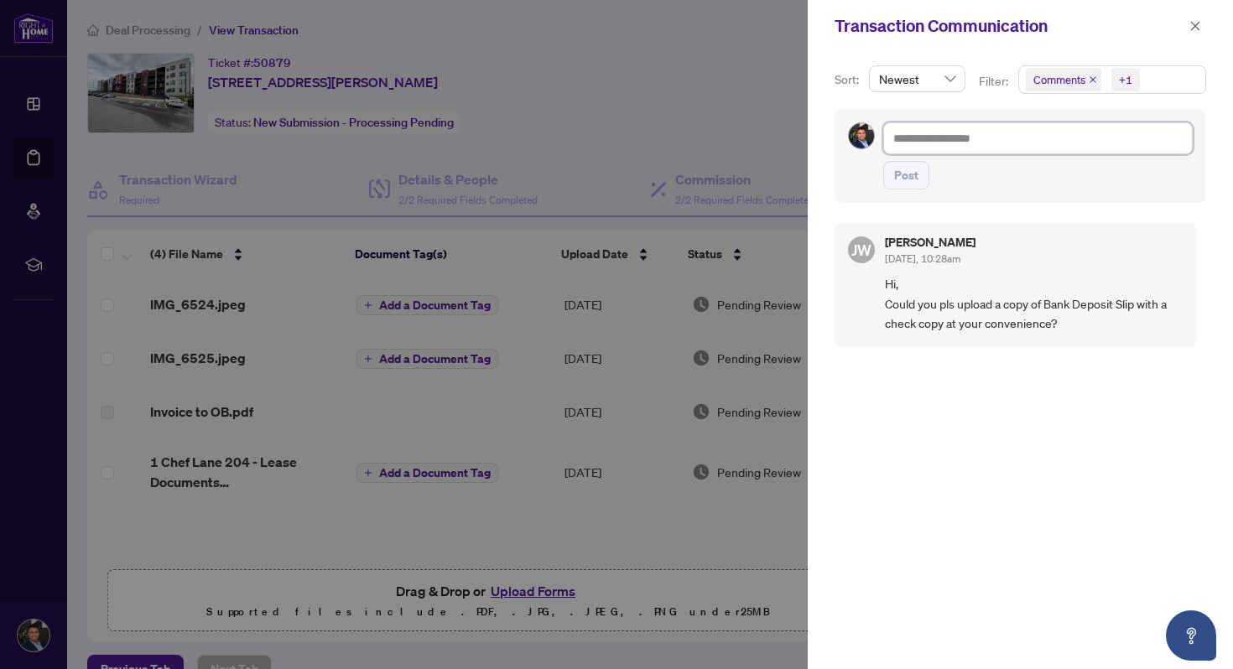
click at [951, 132] on textarea at bounding box center [1038, 138] width 310 height 32
type textarea "*"
type textarea "**"
type textarea "***"
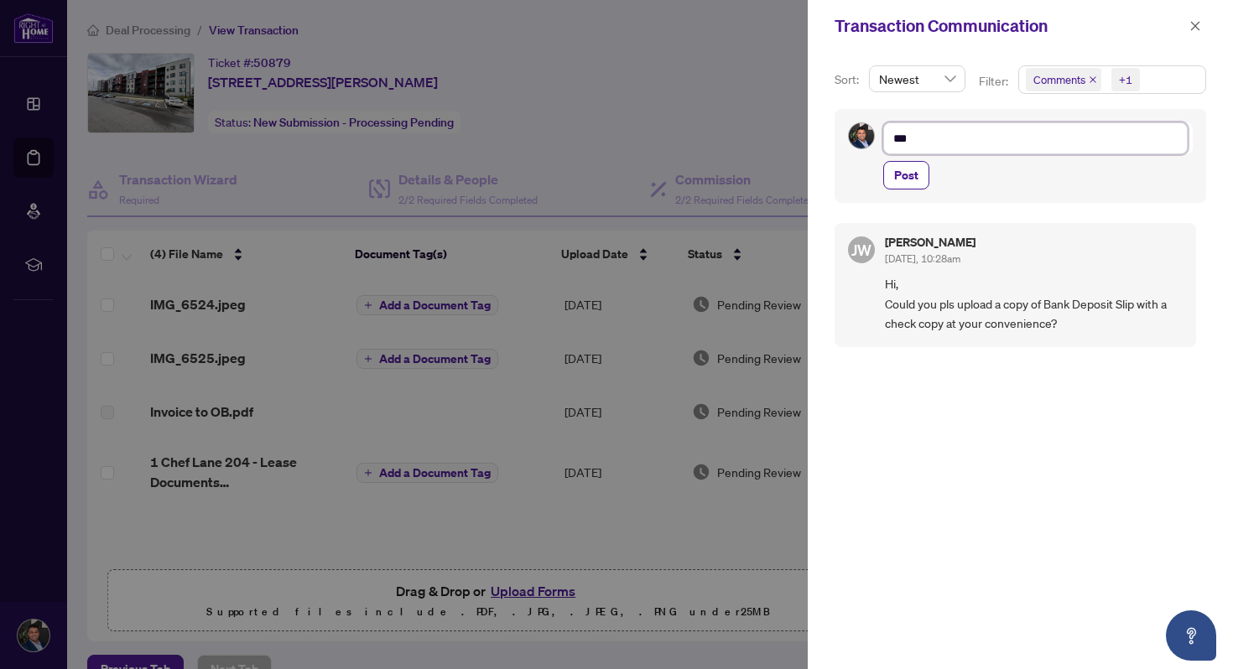
type textarea "****"
type textarea "******"
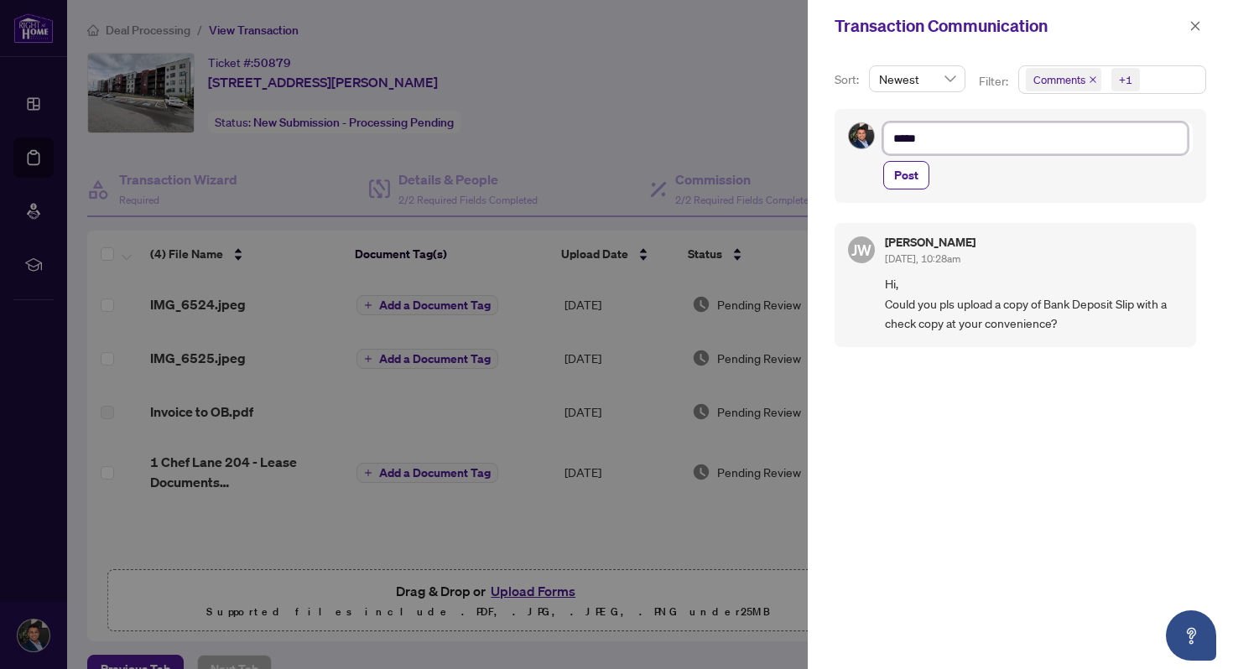
type textarea "******"
type textarea "*******"
type textarea "********"
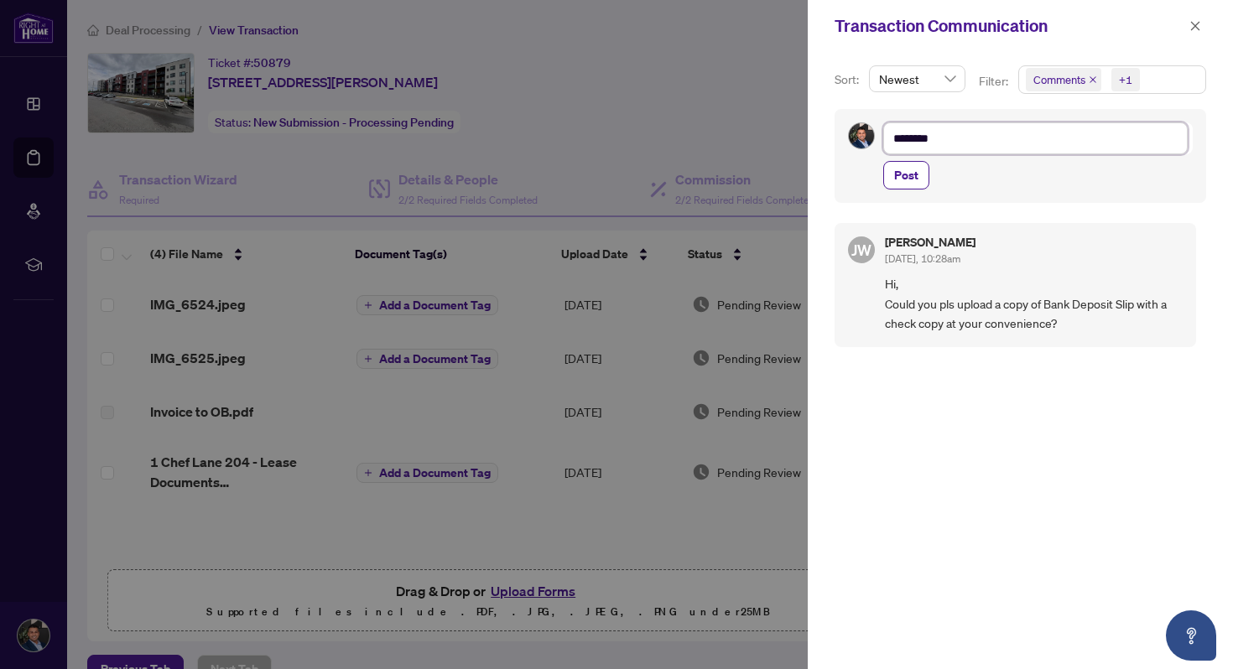
type textarea "*********"
type textarea "**********"
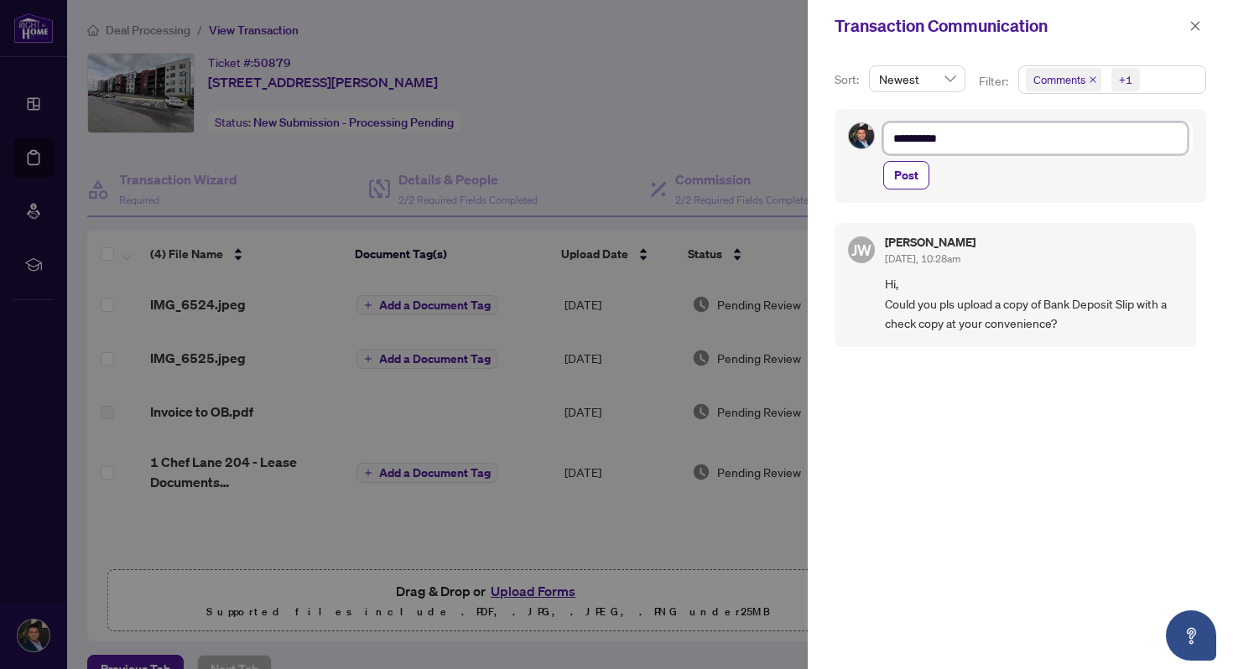
type textarea "**********"
type textarea "*********"
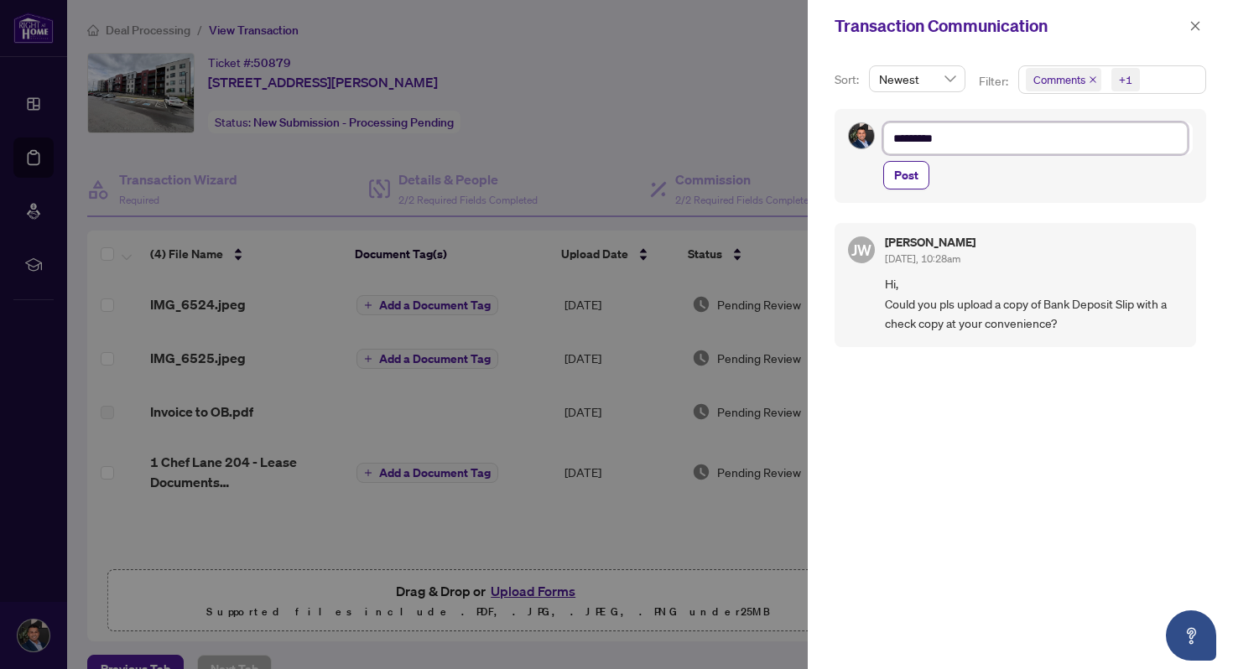
type textarea "**********"
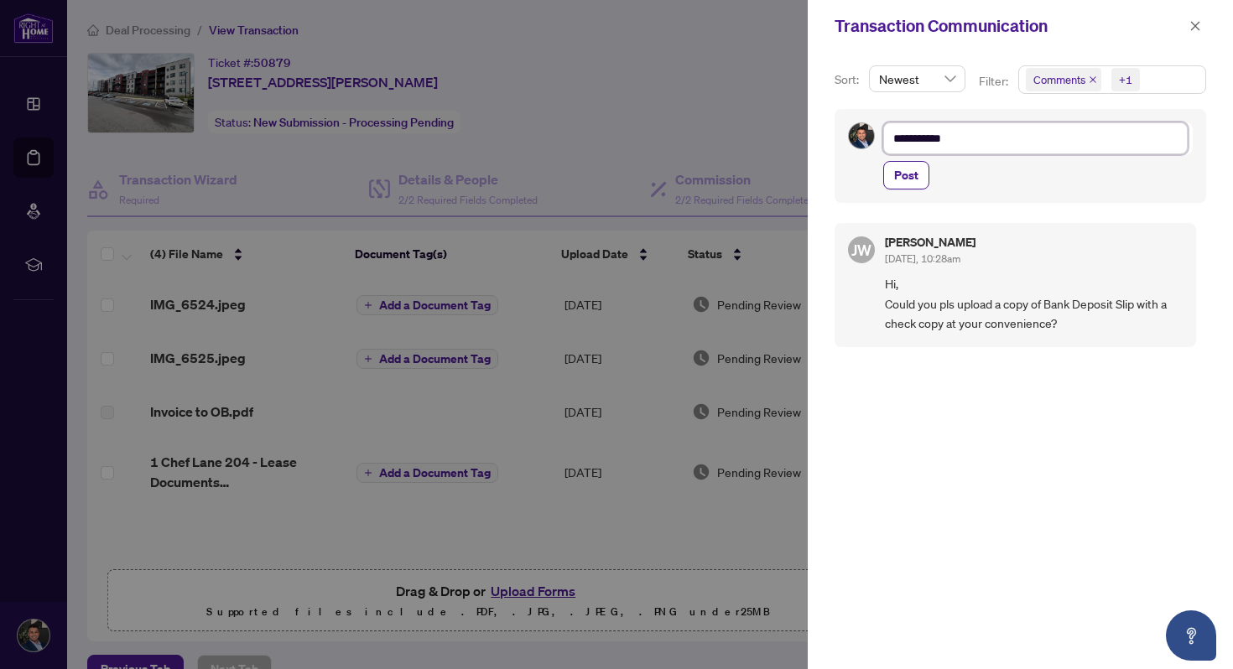
type textarea "**********"
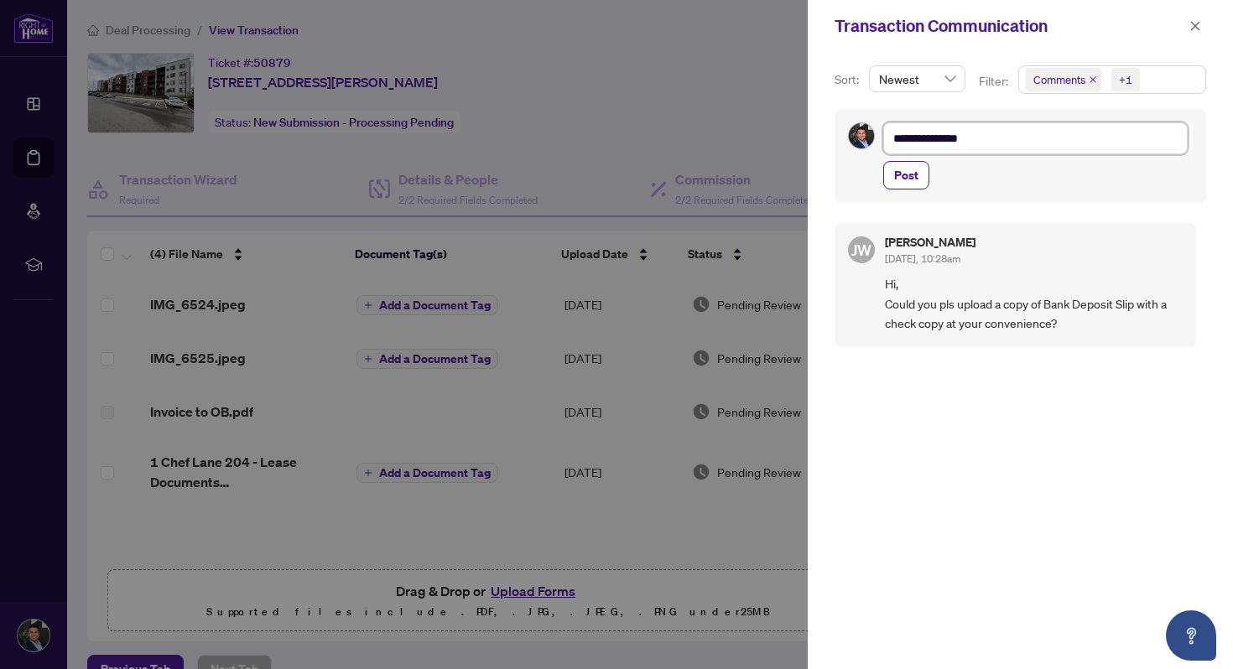
type textarea "**********"
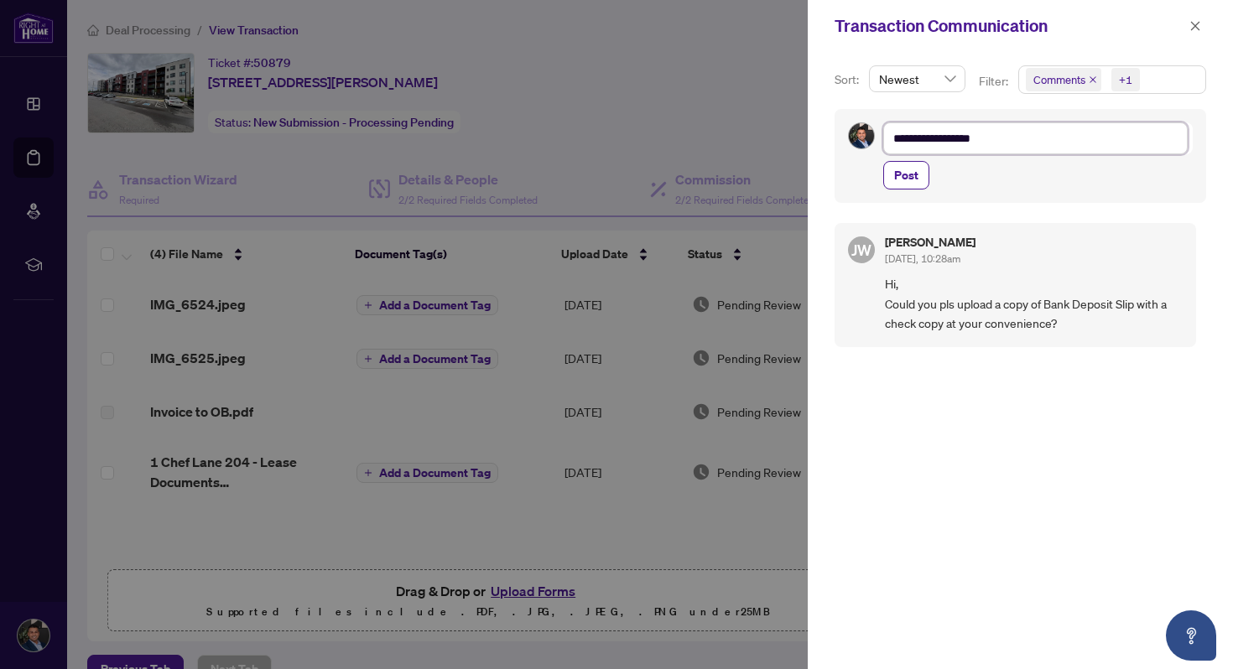
type textarea "**********"
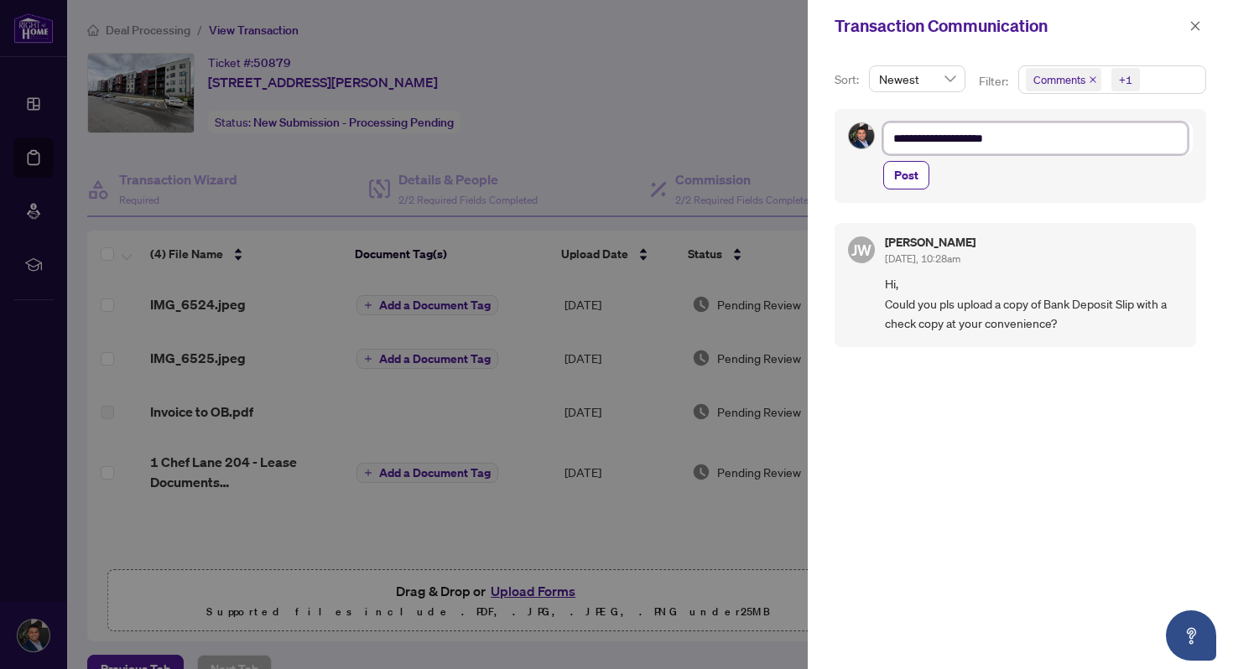
type textarea "**********"
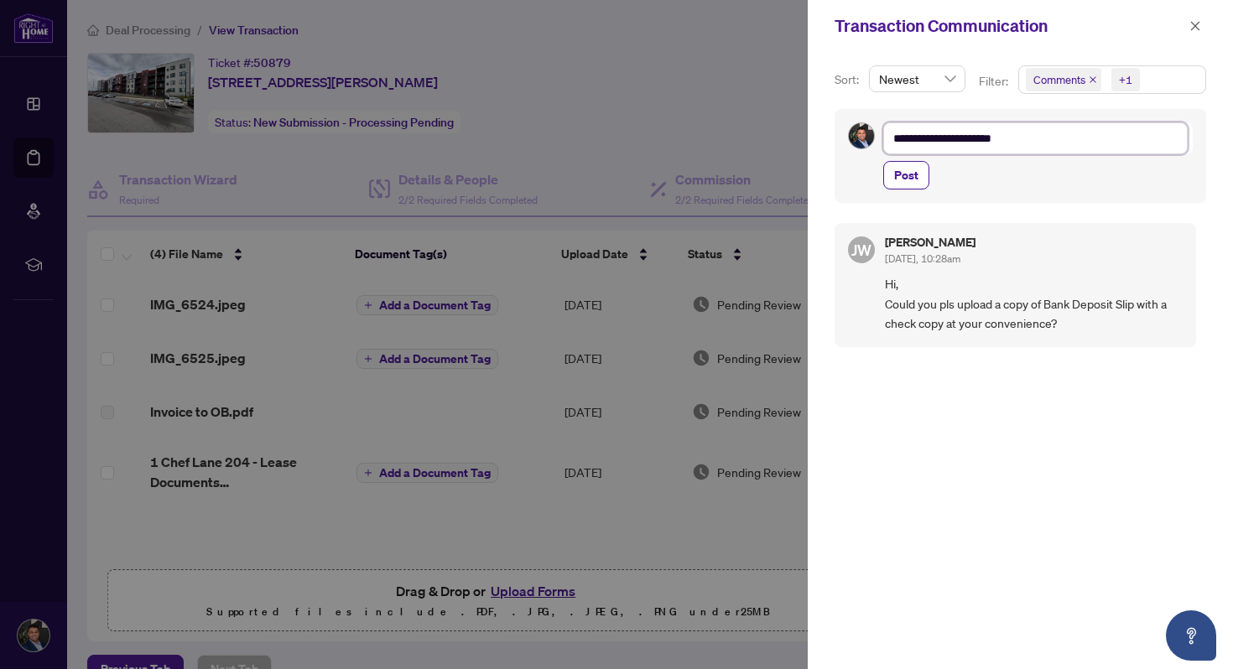
type textarea "**********"
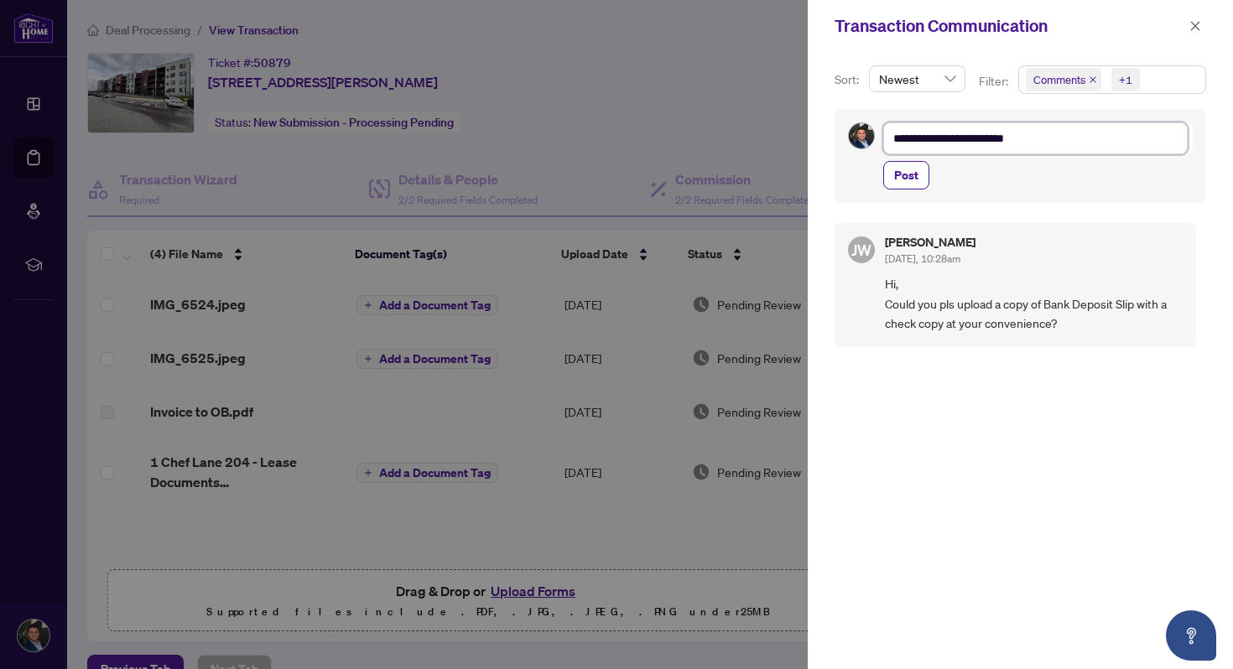
type textarea "**********"
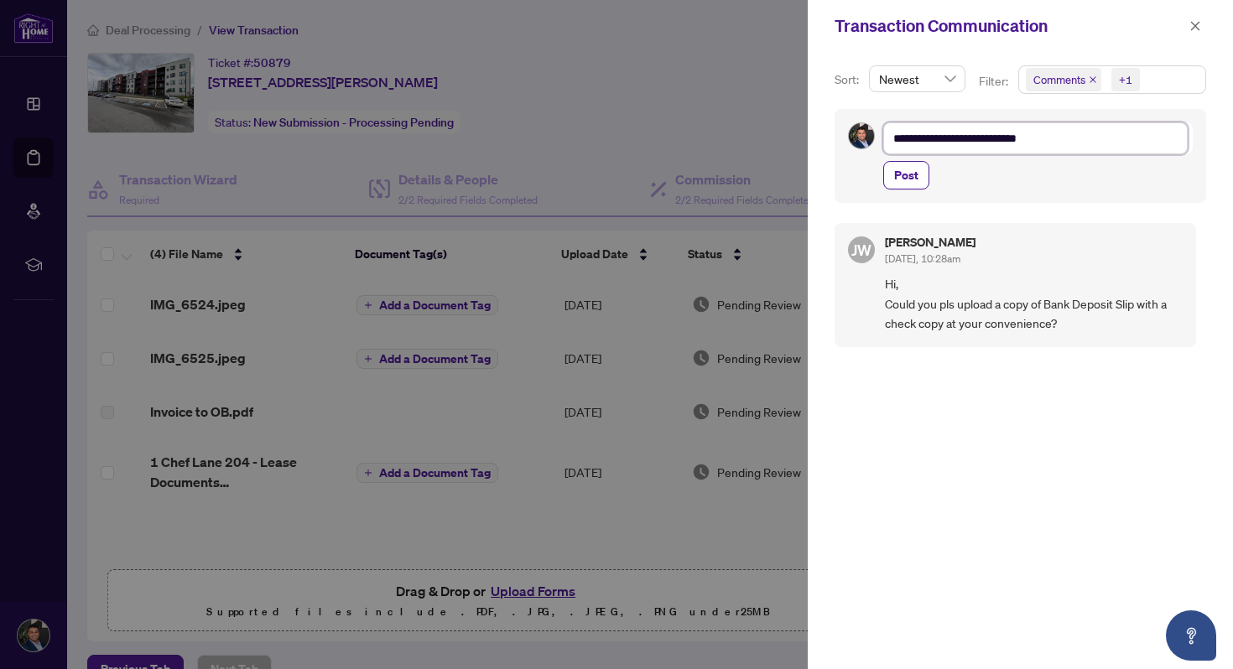
type textarea "**********"
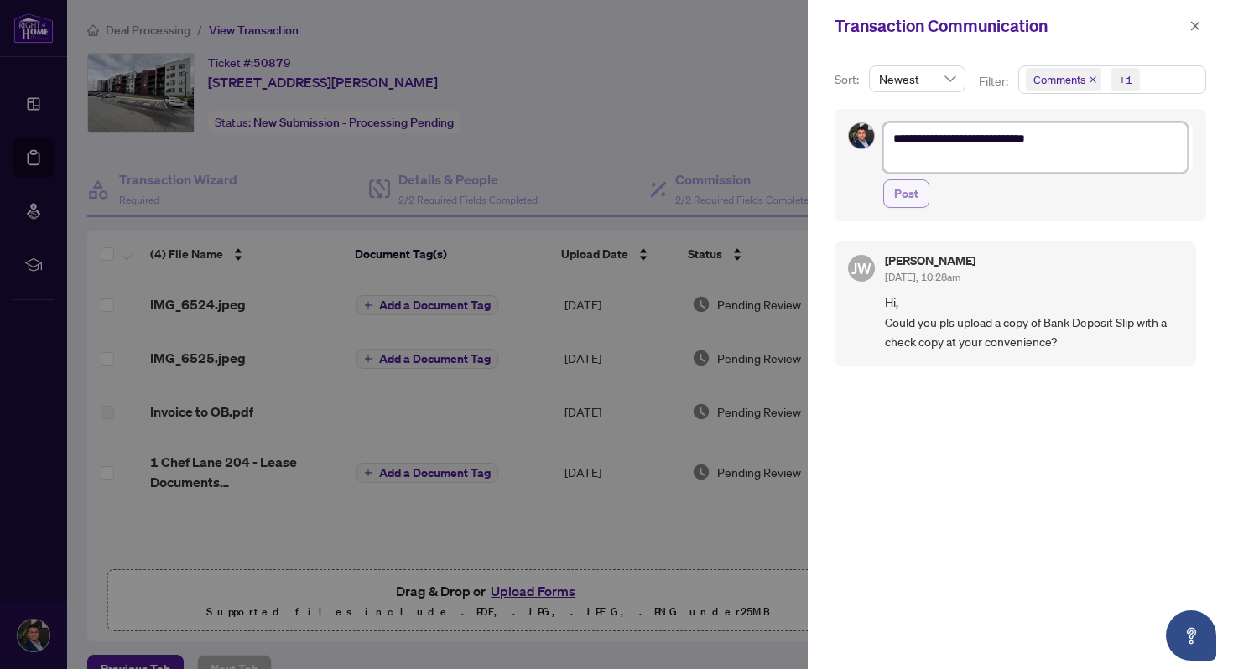
type textarea "**********"
click at [898, 200] on span "Post" at bounding box center [906, 193] width 24 height 27
type textarea "**********"
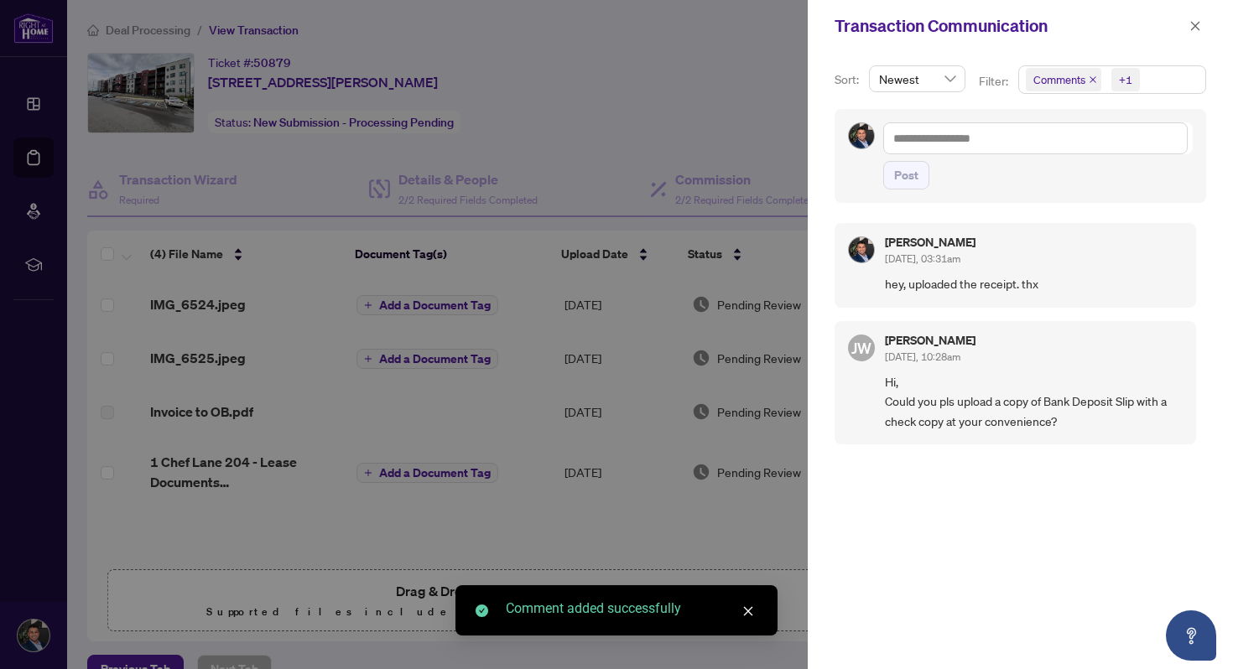
click at [629, 81] on div at bounding box center [616, 334] width 1233 height 669
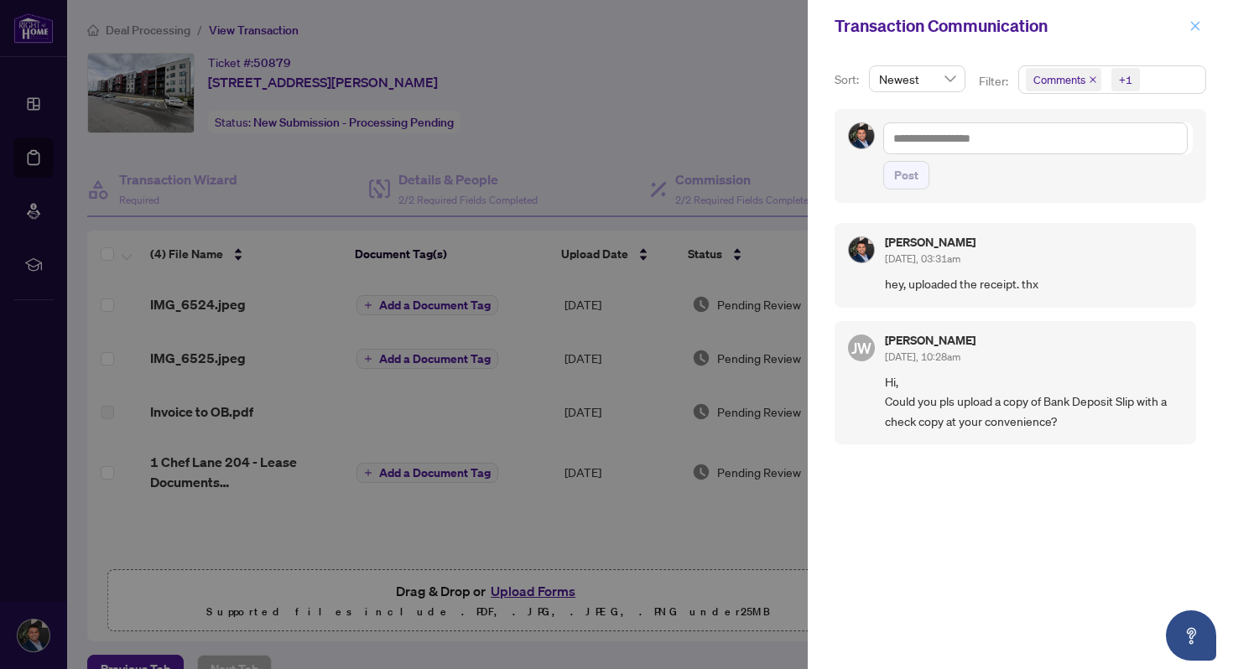
click at [1197, 26] on icon "close" at bounding box center [1196, 26] width 12 height 12
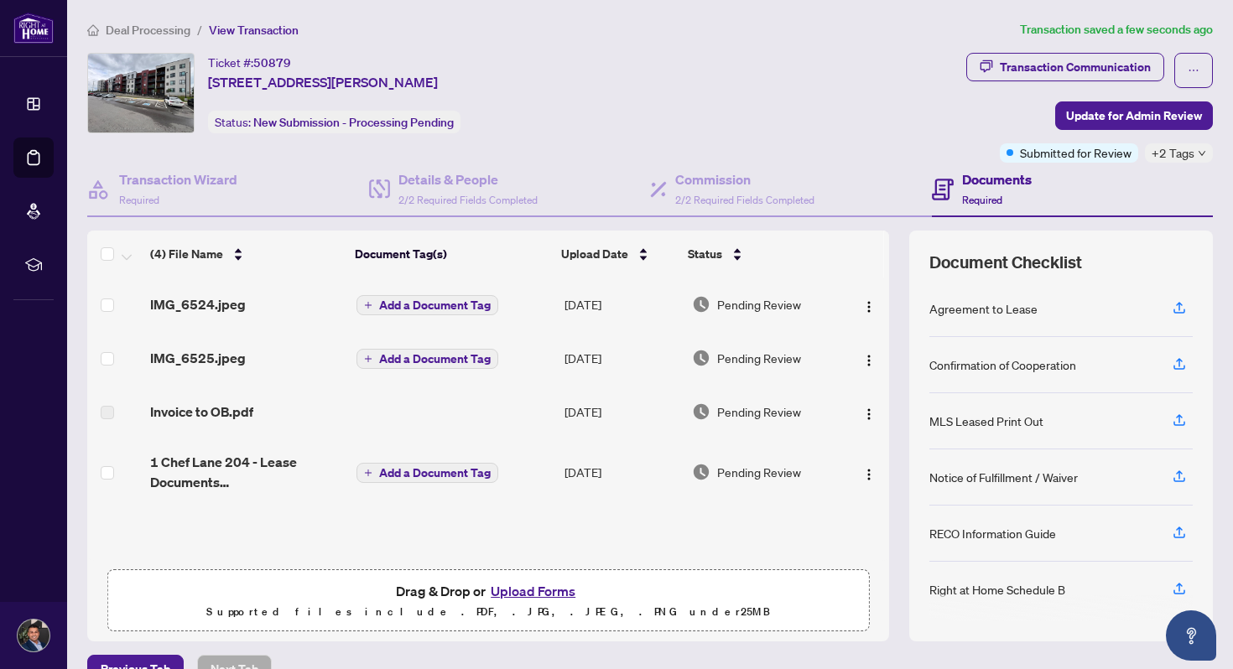
click at [248, 26] on span "View Transaction" at bounding box center [254, 30] width 90 height 15
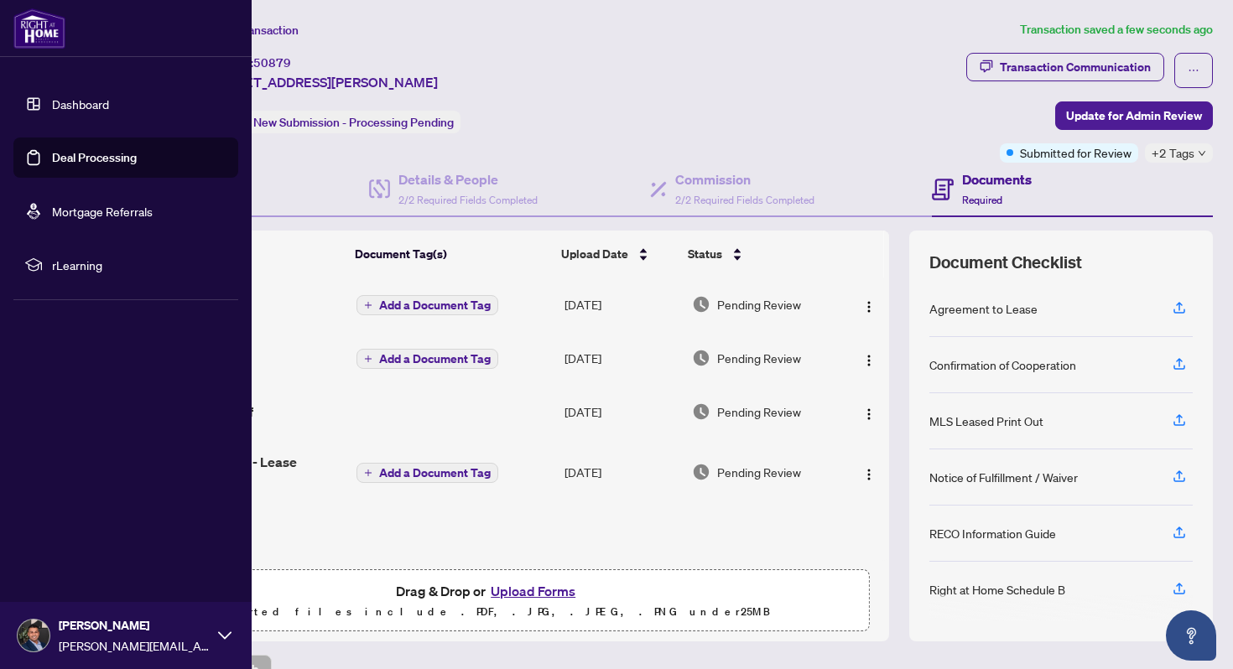
click at [52, 96] on link "Dashboard" at bounding box center [80, 103] width 57 height 15
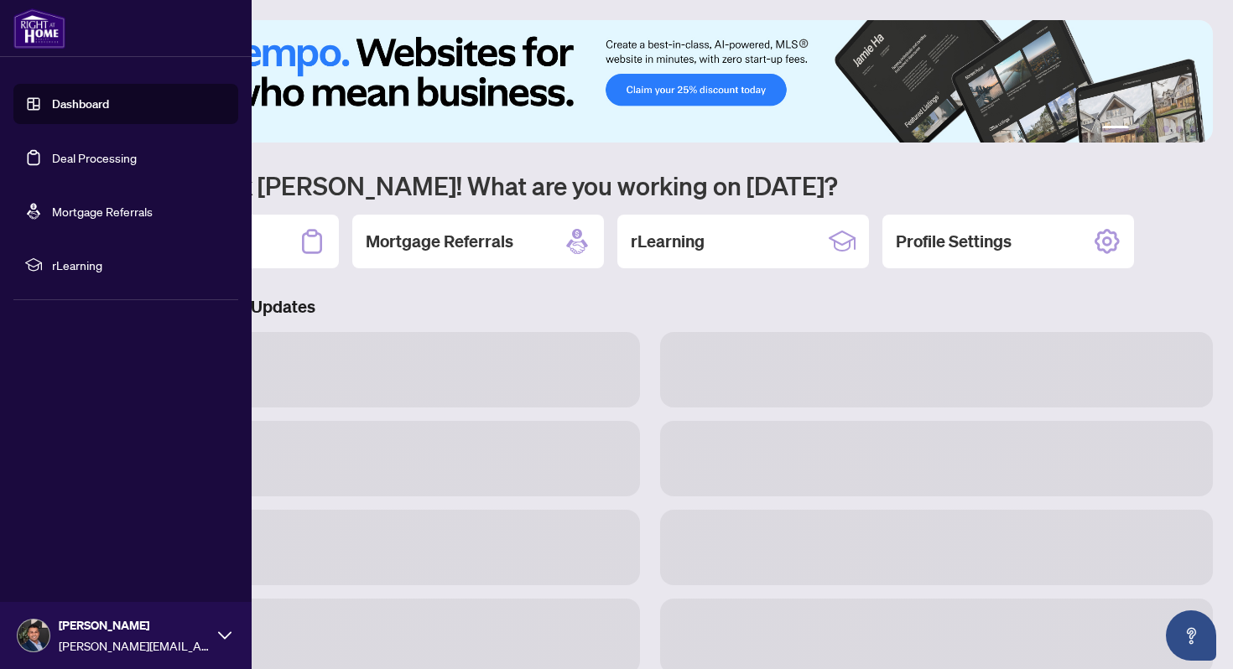
click at [68, 101] on link "Dashboard" at bounding box center [80, 103] width 57 height 15
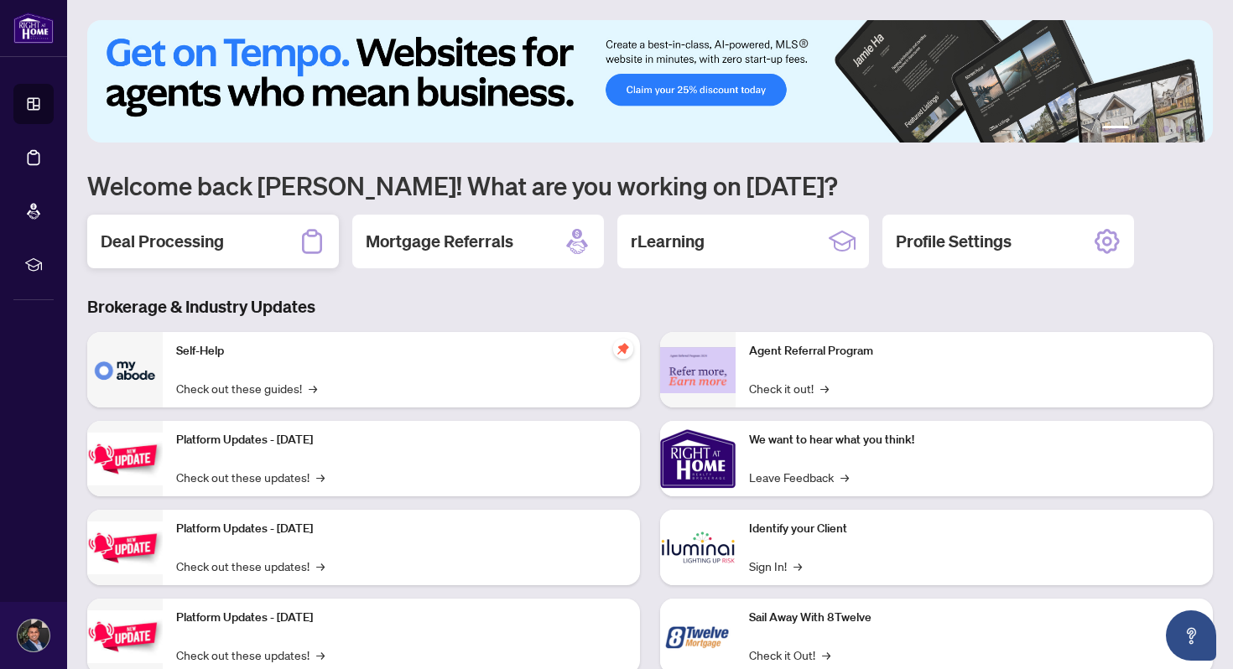
click at [231, 264] on div "Deal Processing" at bounding box center [213, 242] width 252 height 54
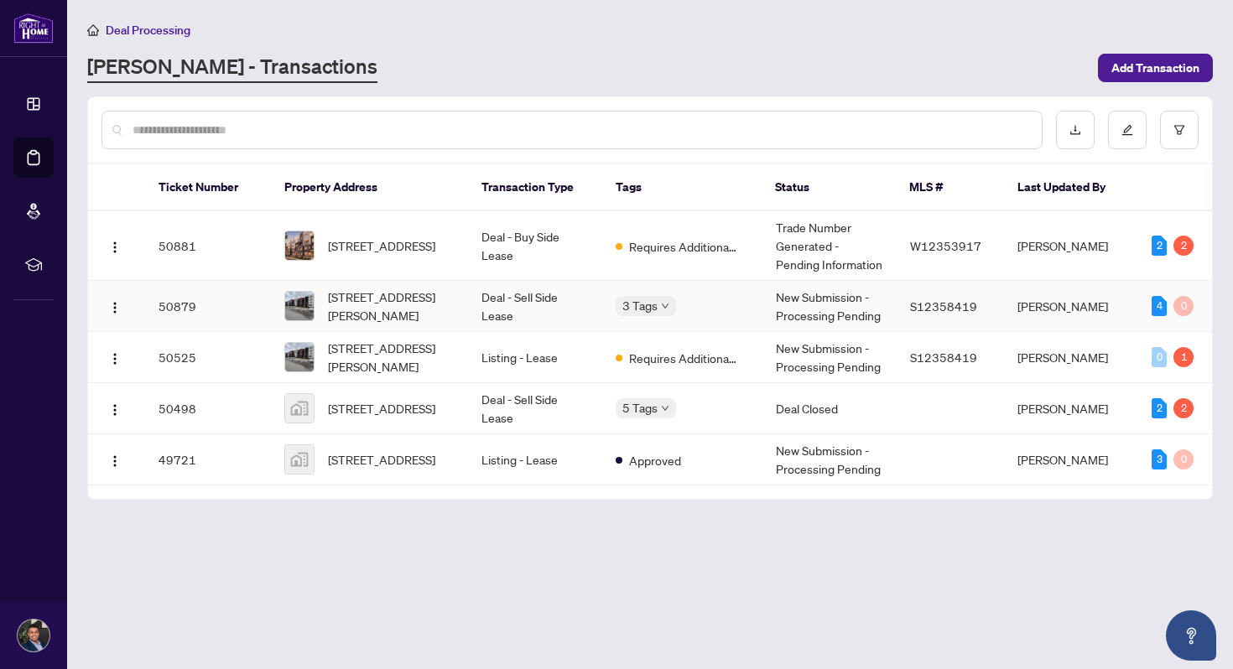
click at [547, 298] on td "Deal - Sell Side Lease" at bounding box center [535, 306] width 134 height 51
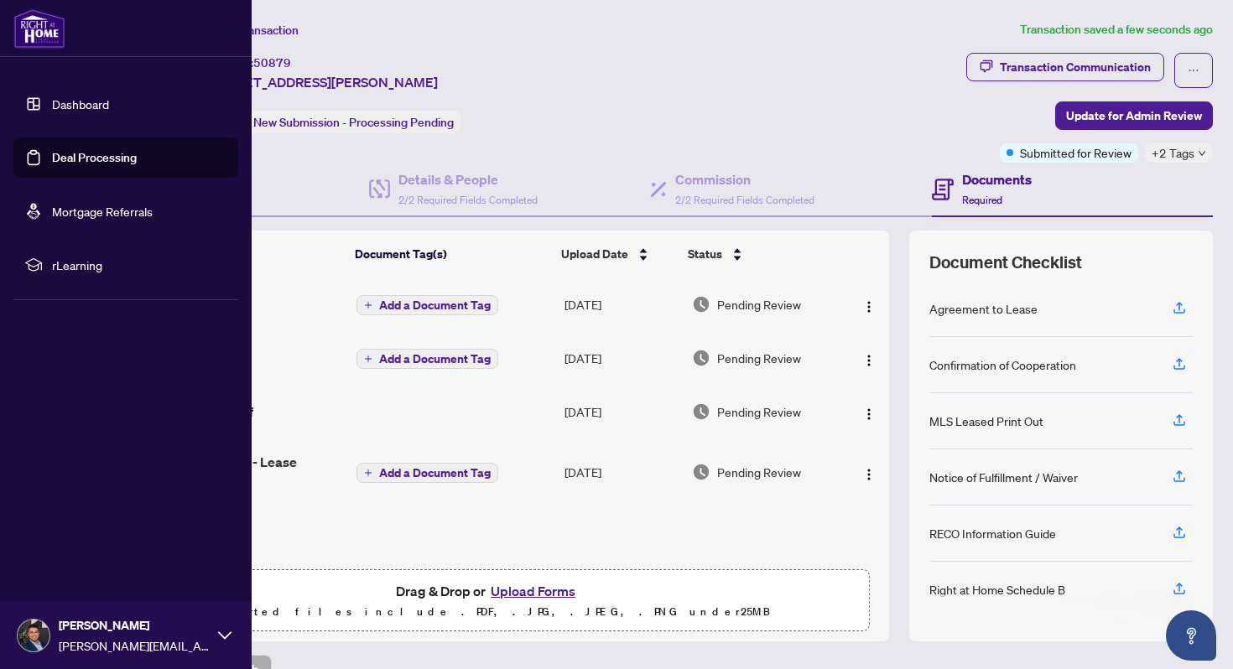
click at [52, 109] on link "Dashboard" at bounding box center [80, 103] width 57 height 15
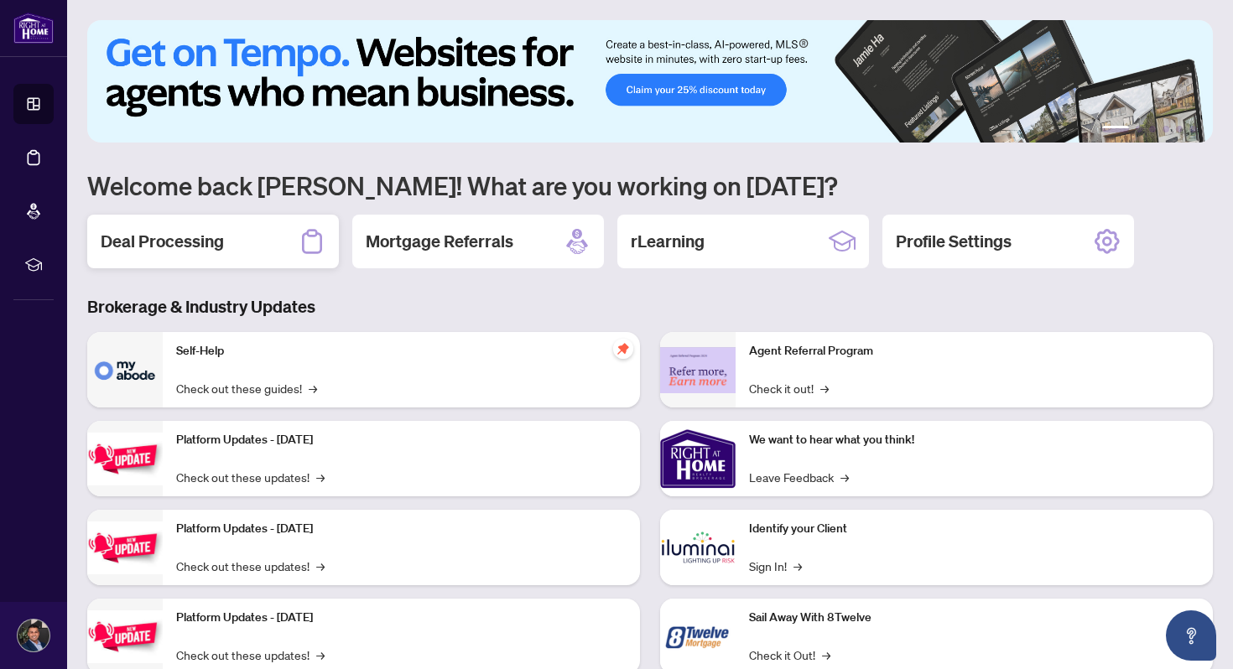
click at [222, 242] on h2 "Deal Processing" at bounding box center [162, 241] width 123 height 23
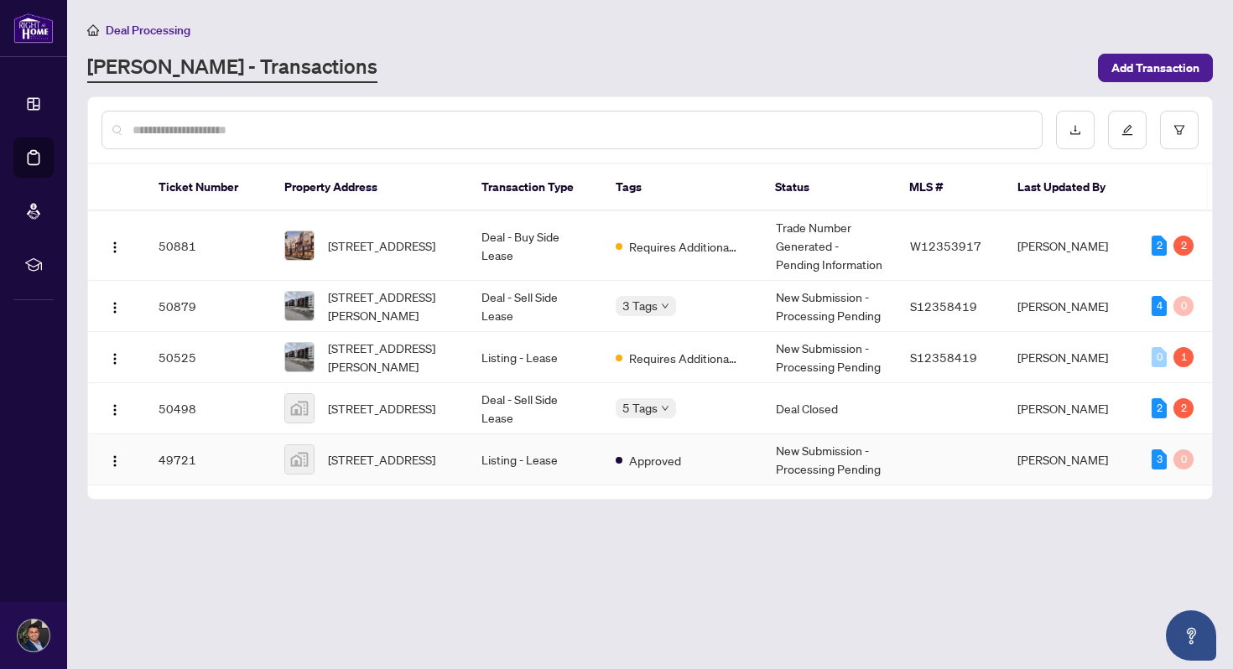
click at [1164, 460] on div "3" at bounding box center [1159, 460] width 15 height 20
click at [1085, 469] on td "[PERSON_NAME]" at bounding box center [1071, 460] width 134 height 51
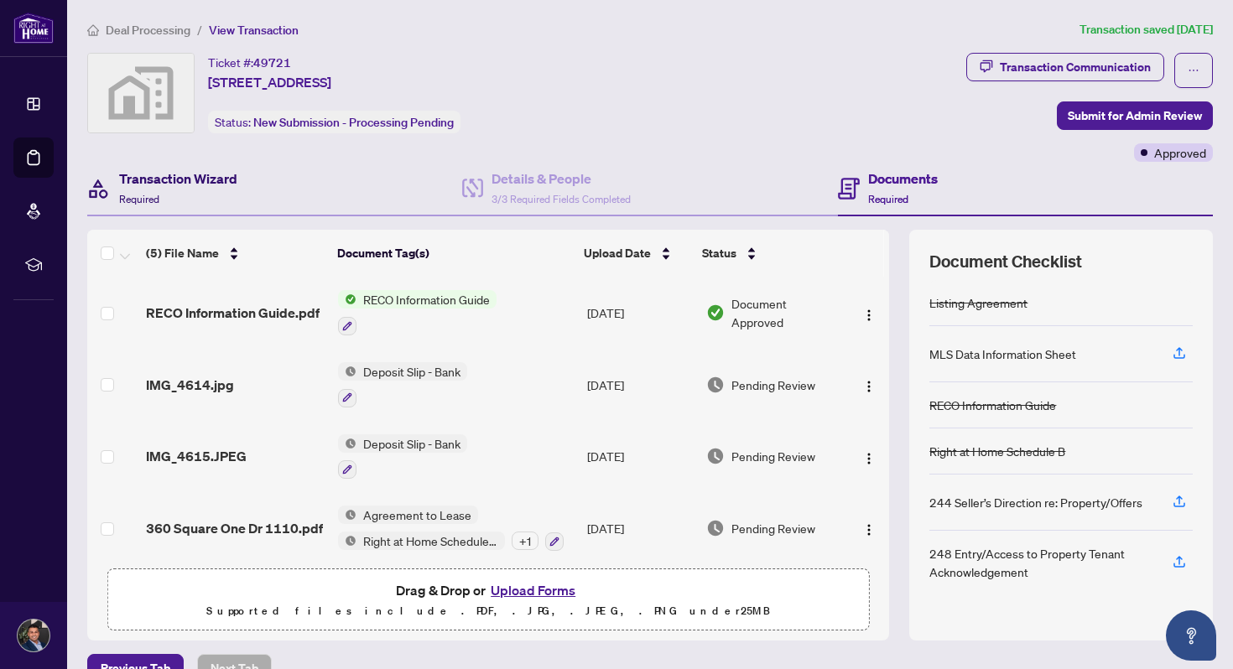
click at [231, 175] on h4 "Transaction Wizard" at bounding box center [178, 179] width 118 height 20
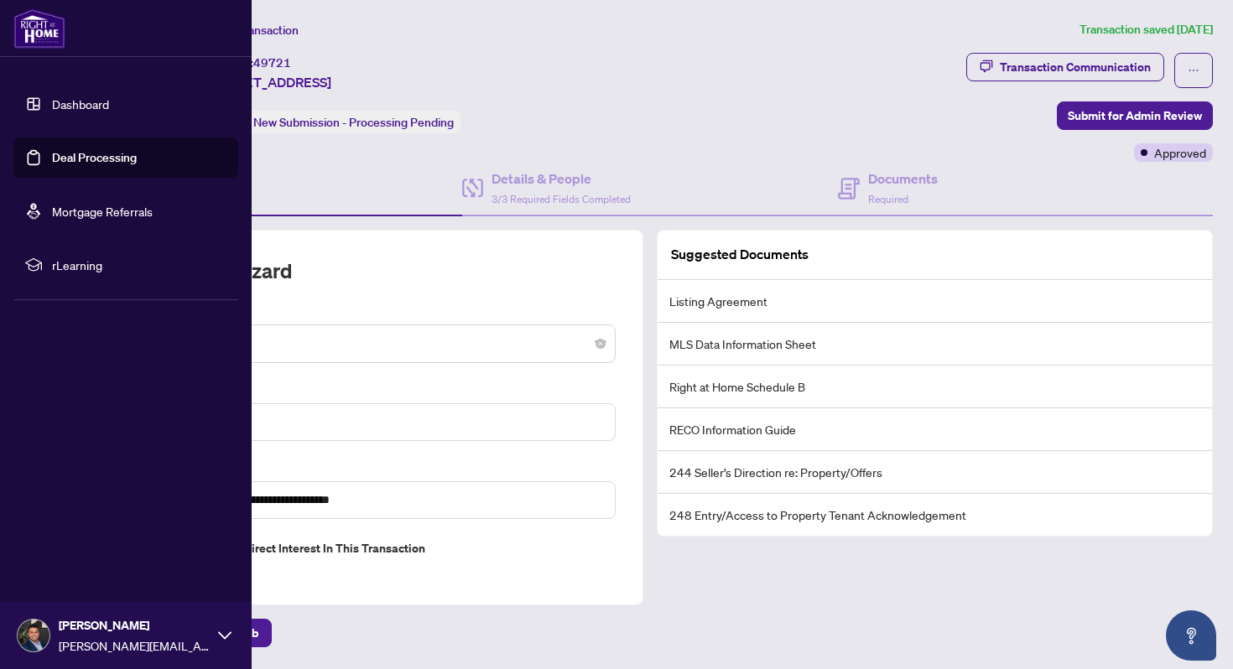
click at [52, 106] on link "Dashboard" at bounding box center [80, 103] width 57 height 15
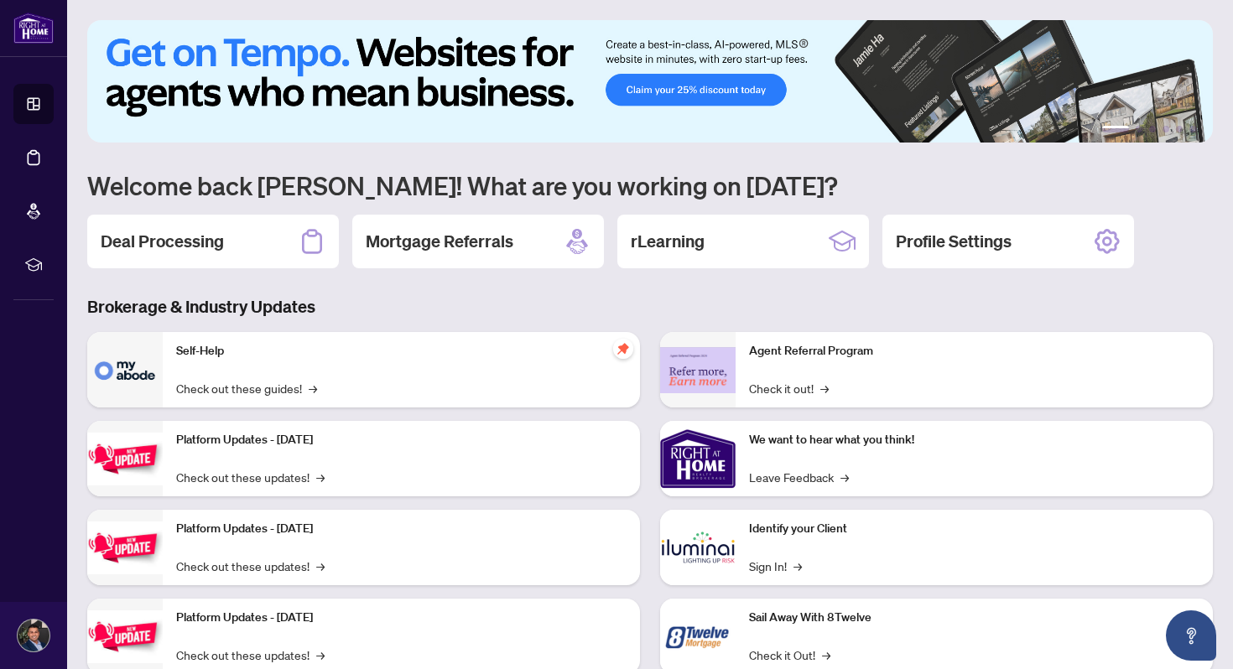
click at [346, 352] on p "Self-Help" at bounding box center [401, 351] width 450 height 18
click at [207, 247] on h2 "Deal Processing" at bounding box center [162, 241] width 123 height 23
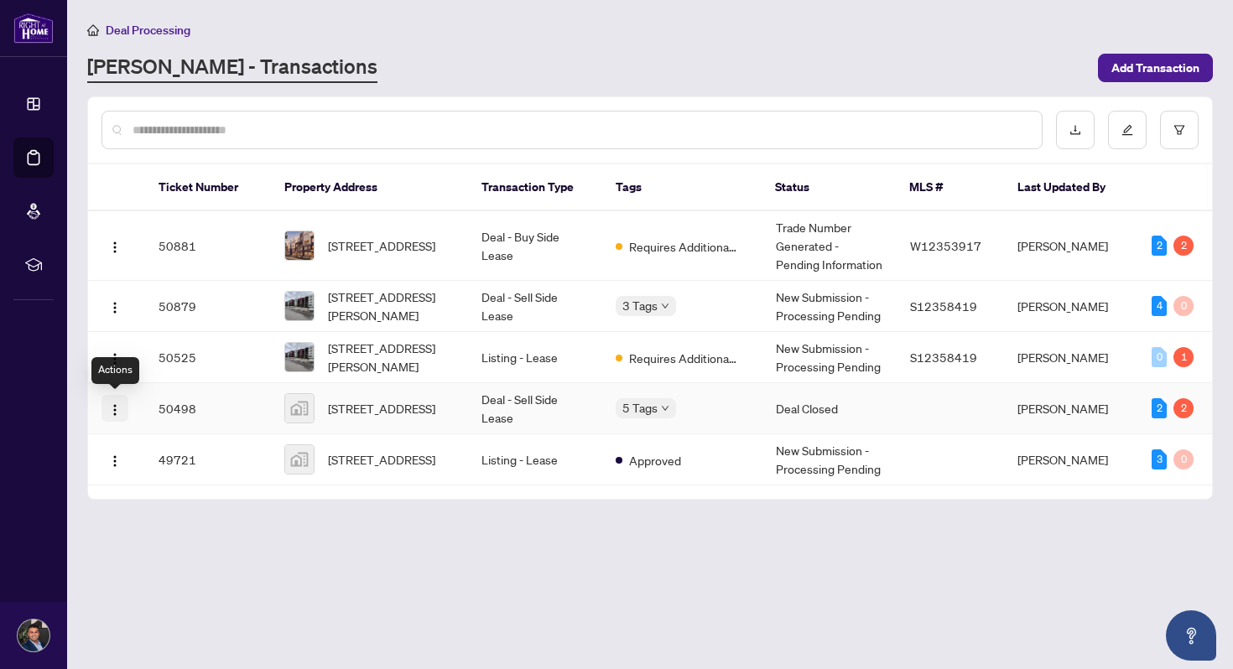
click at [112, 410] on img "button" at bounding box center [114, 410] width 13 height 13
click at [116, 458] on img "button" at bounding box center [114, 461] width 13 height 13
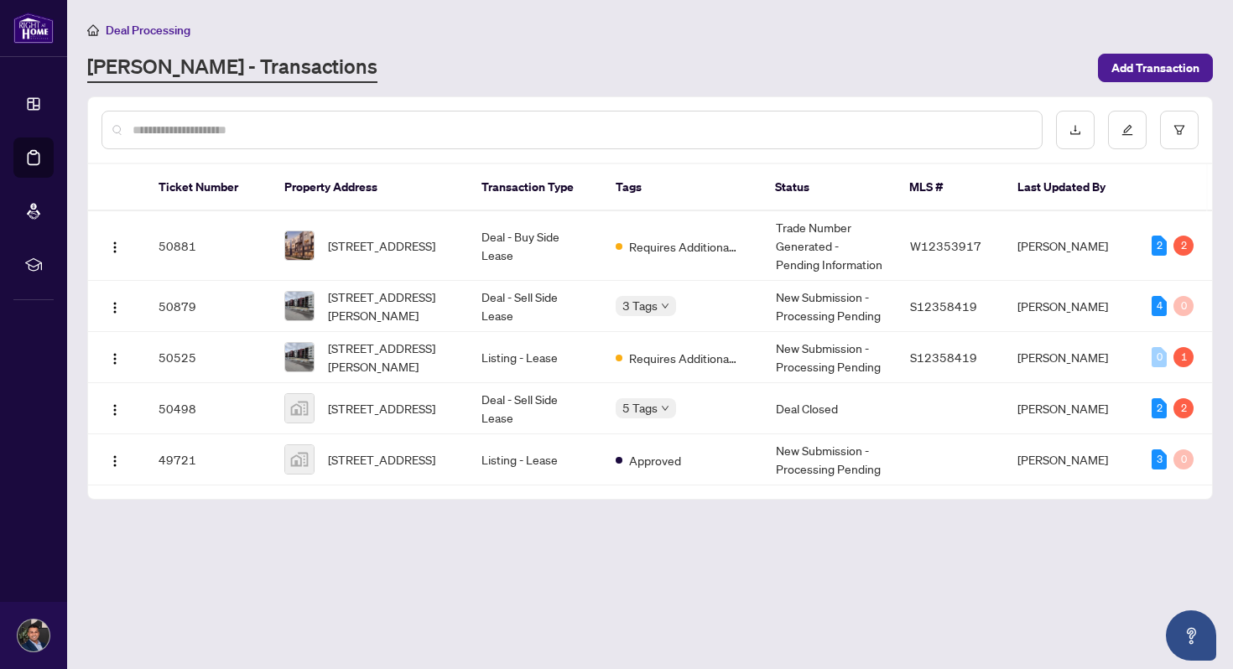
click at [787, 574] on main "Deal Processing [PERSON_NAME] - Transactions Add Transaction Ticket Number Prop…" at bounding box center [650, 334] width 1166 height 669
click at [1178, 137] on button "button" at bounding box center [1179, 130] width 39 height 39
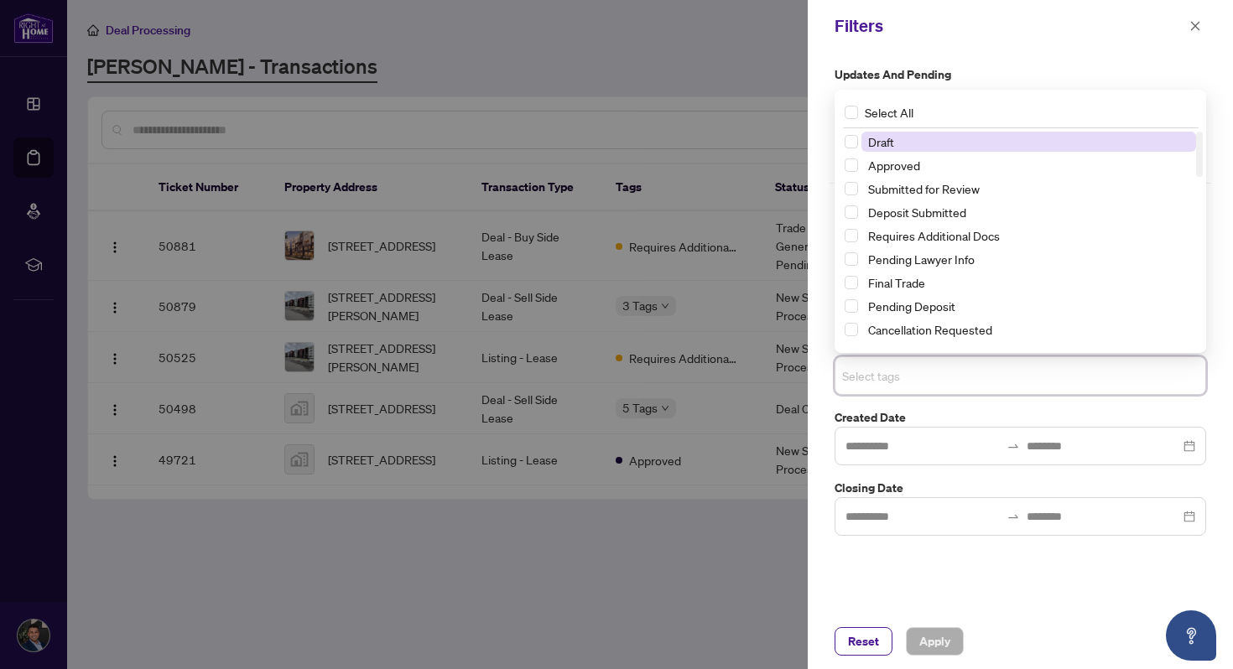
click at [899, 376] on input "search" at bounding box center [900, 376] width 117 height 20
click at [820, 378] on div "Updates and Pending Documents to be validated Pending requirements Pending for …" at bounding box center [1020, 333] width 425 height 562
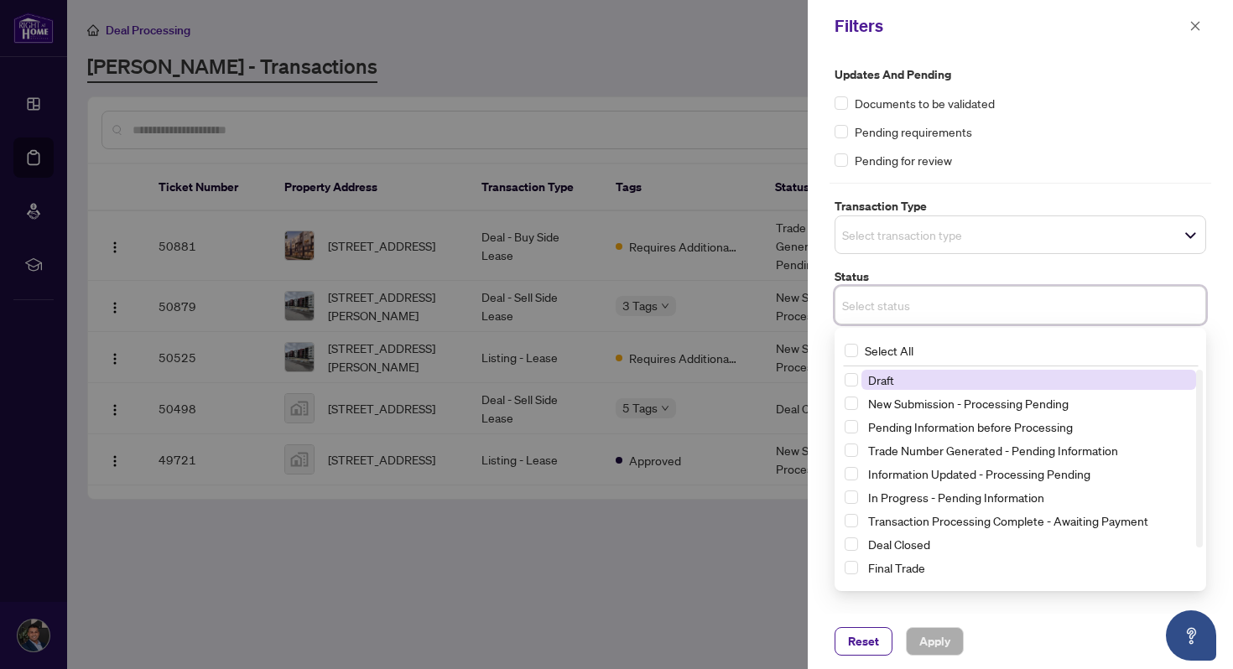
click at [895, 304] on input "search" at bounding box center [900, 305] width 117 height 20
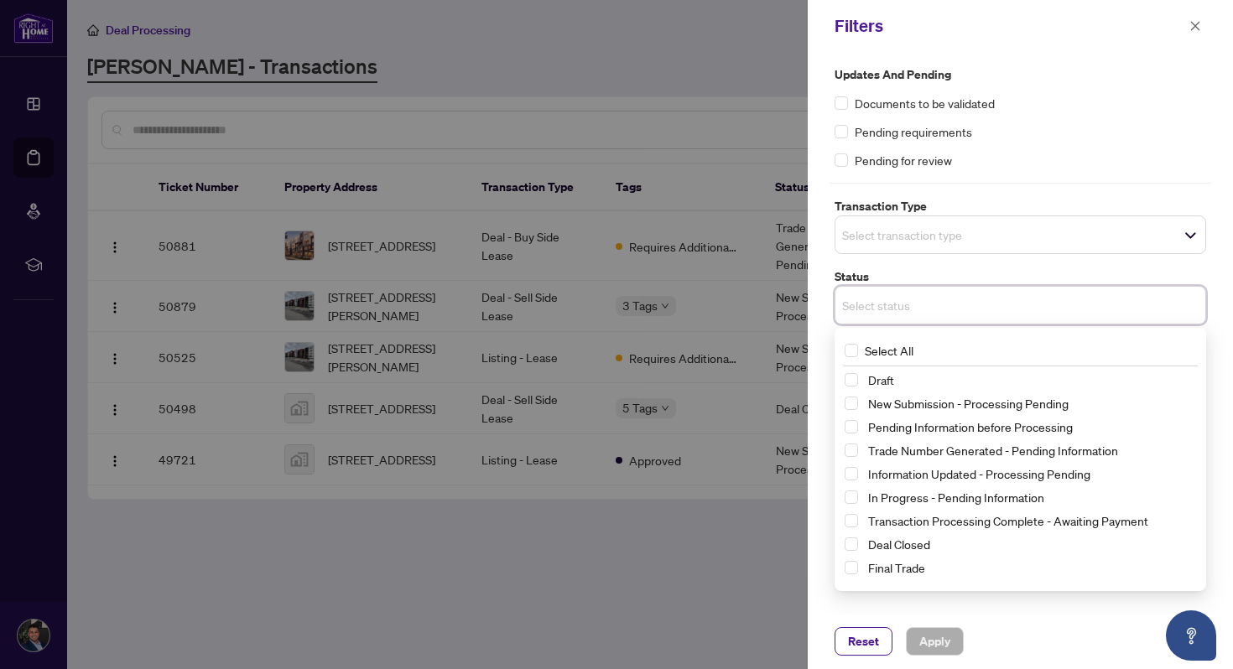
click at [883, 237] on input "search" at bounding box center [900, 235] width 117 height 20
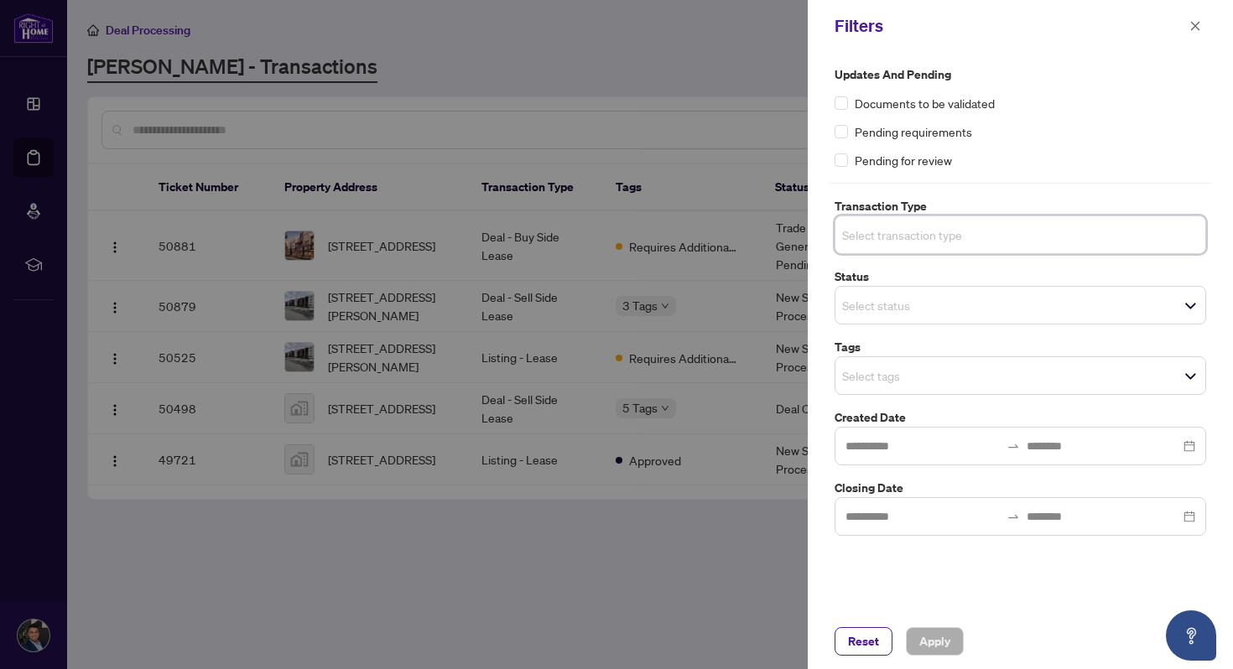
click at [752, 582] on div at bounding box center [616, 334] width 1233 height 669
click at [1191, 23] on icon "close" at bounding box center [1196, 26] width 12 height 12
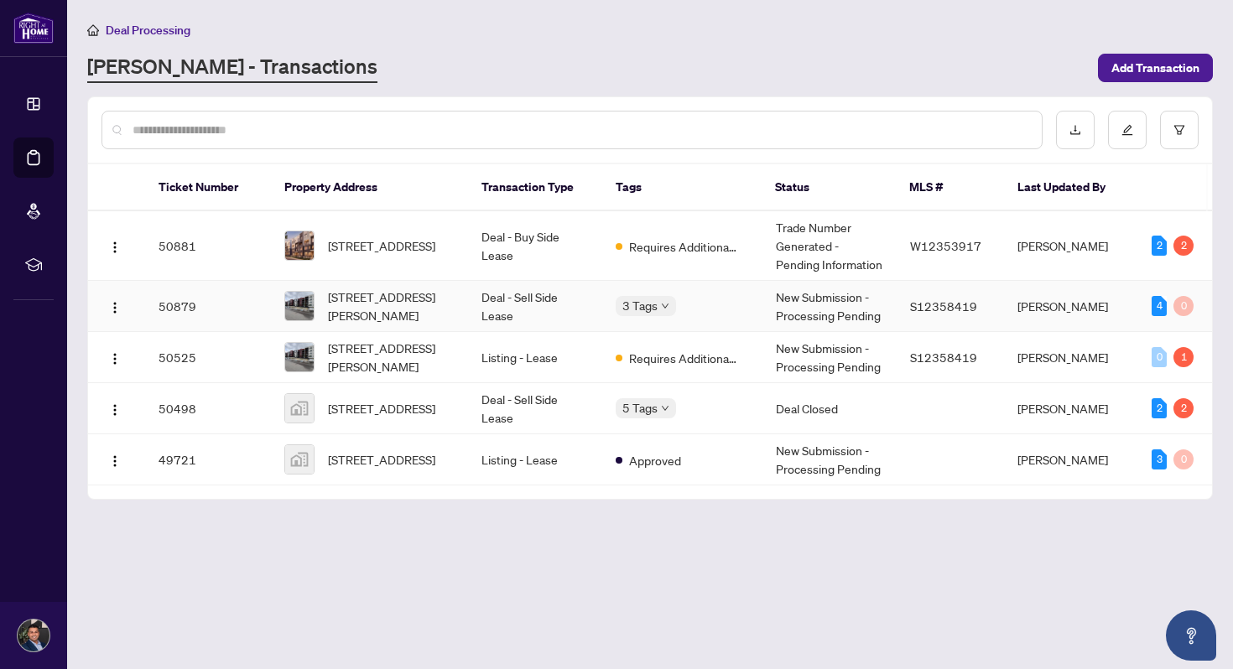
click at [573, 323] on td "Deal - Sell Side Lease" at bounding box center [535, 306] width 134 height 51
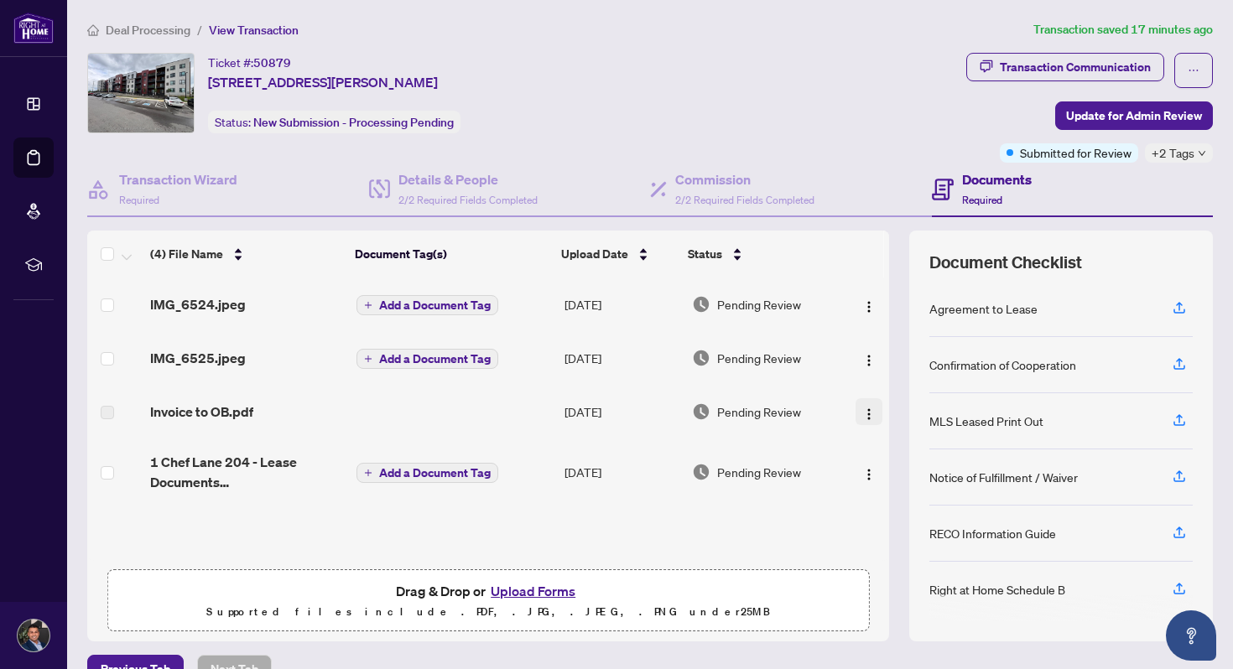
click at [857, 404] on button "button" at bounding box center [869, 411] width 27 height 27
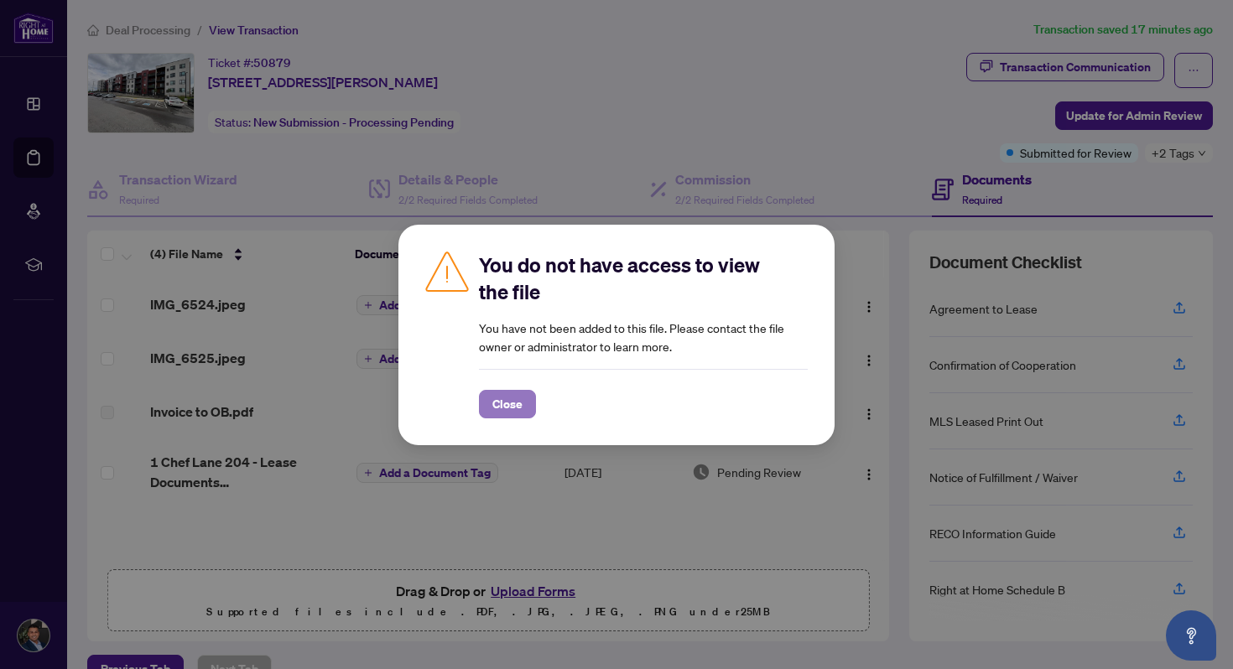
click at [513, 405] on span "Close" at bounding box center [507, 404] width 30 height 27
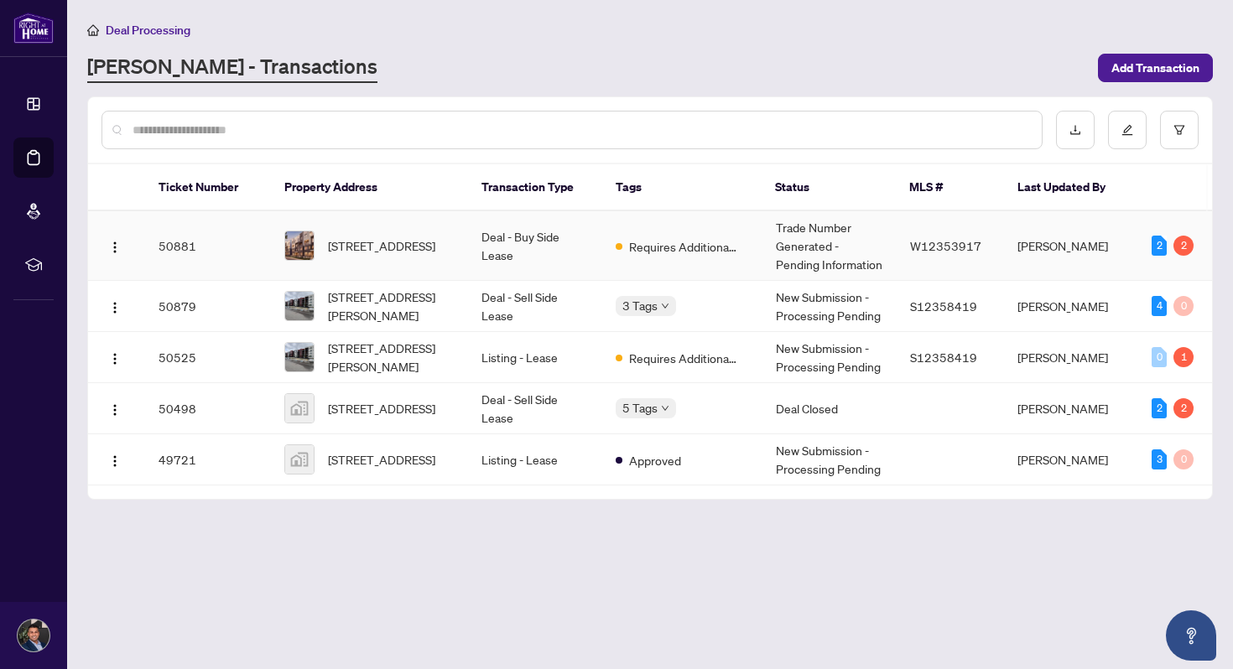
click at [551, 243] on td "Deal - Buy Side Lease" at bounding box center [535, 246] width 134 height 70
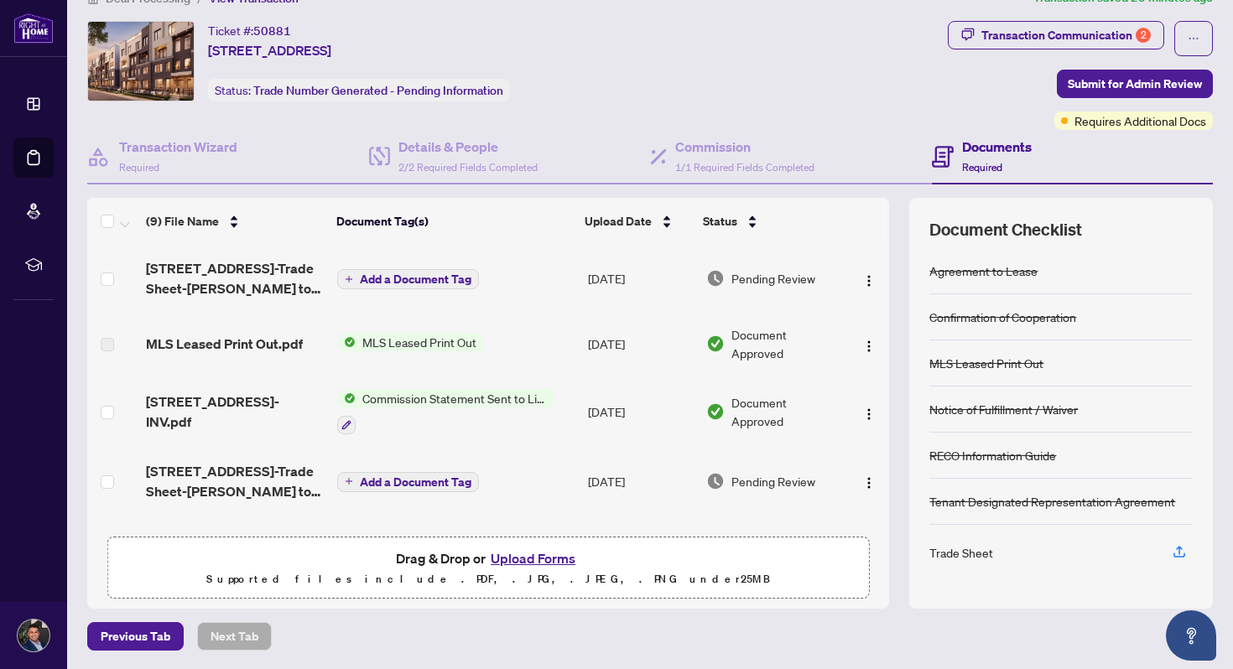
click at [415, 393] on span "Commission Statement Sent to Listing Brokerage" at bounding box center [455, 398] width 199 height 18
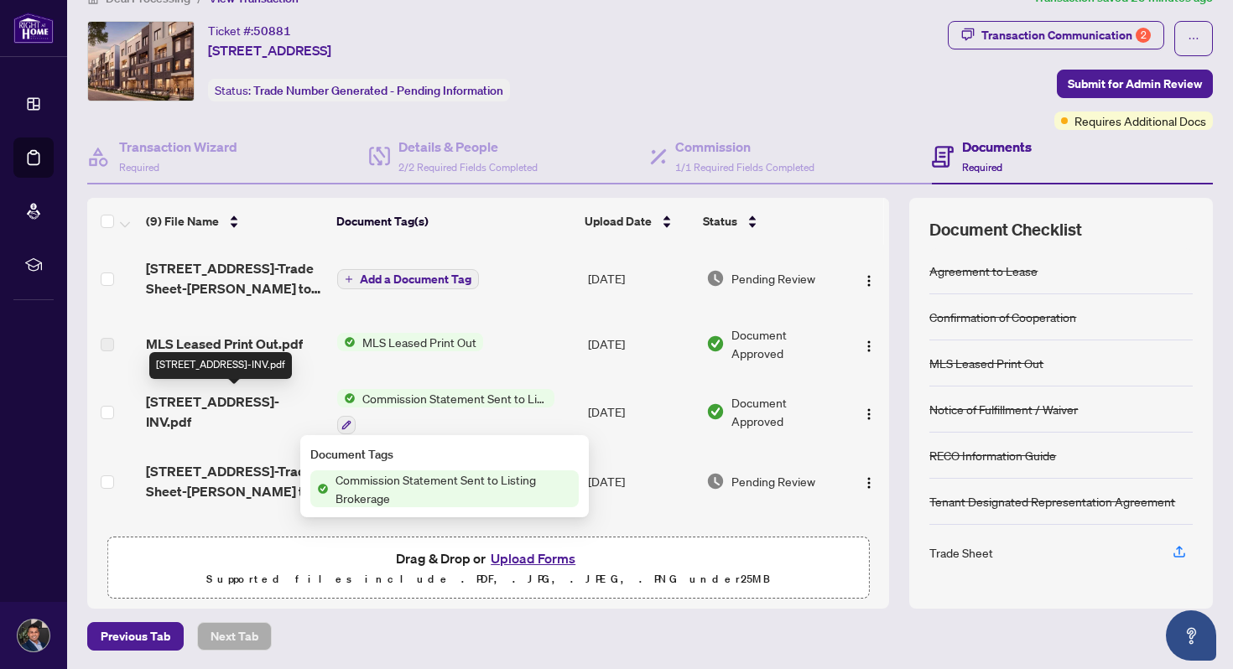
click at [278, 403] on span "[STREET_ADDRESS]-INV.pdf" at bounding box center [235, 412] width 178 height 40
